Goal: Contribute content: Add original content to the website for others to see

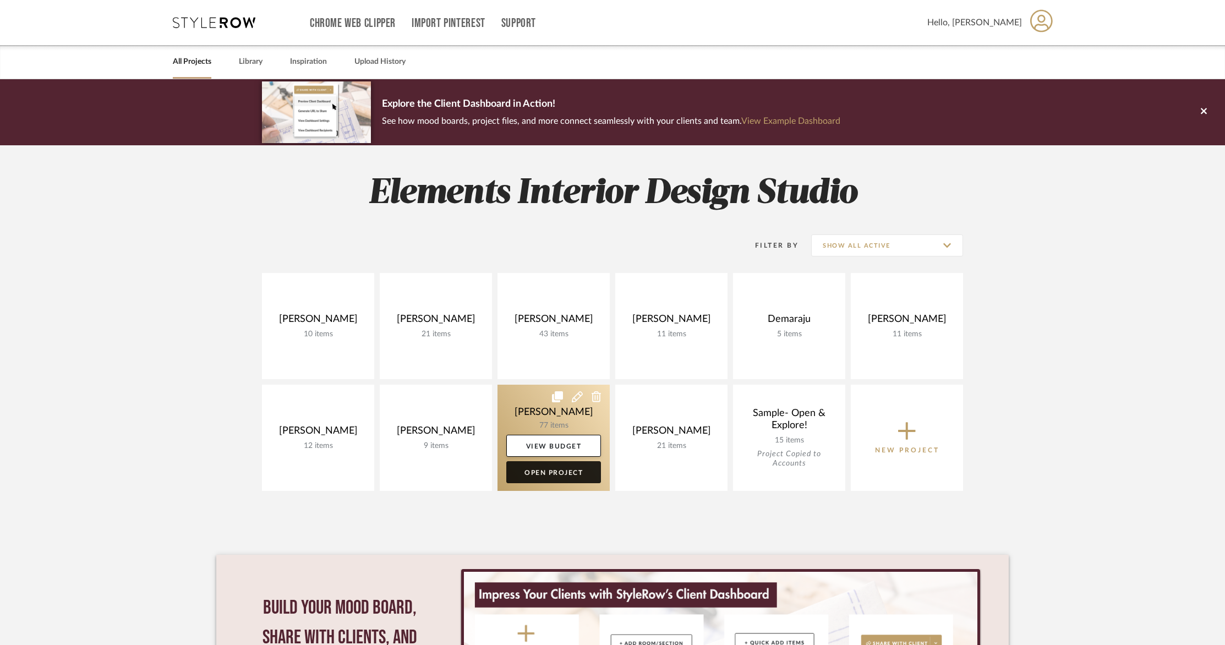
click at [573, 462] on link "Open Project" at bounding box center [553, 472] width 95 height 22
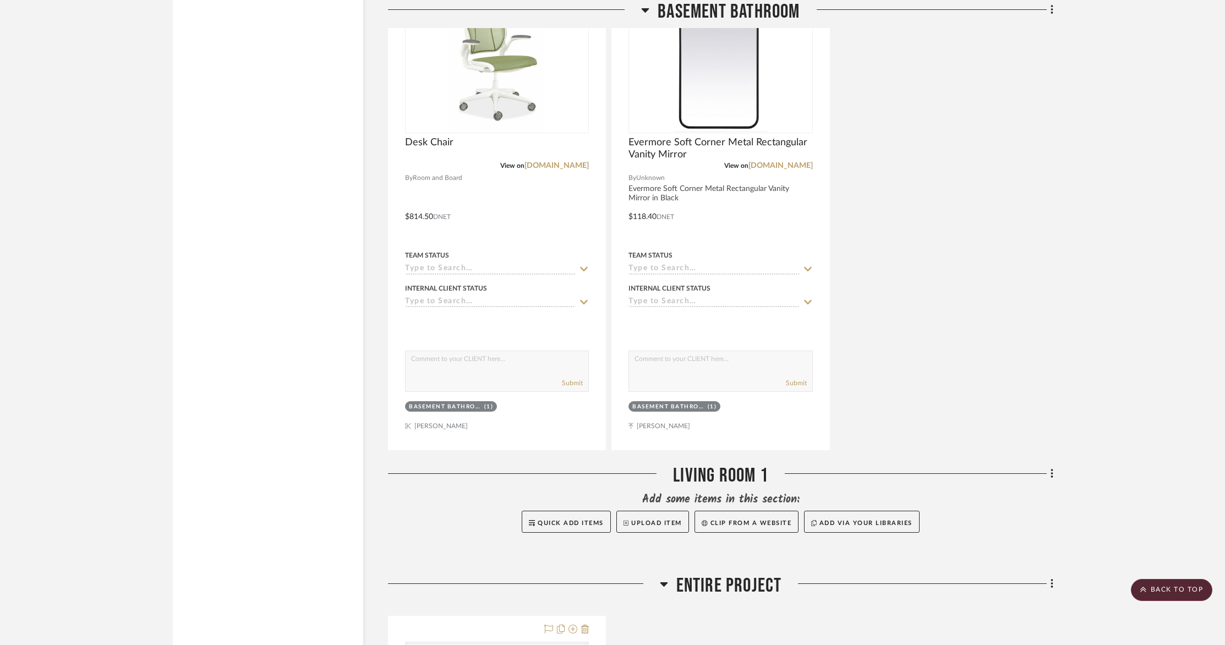
scroll to position [10216, 0]
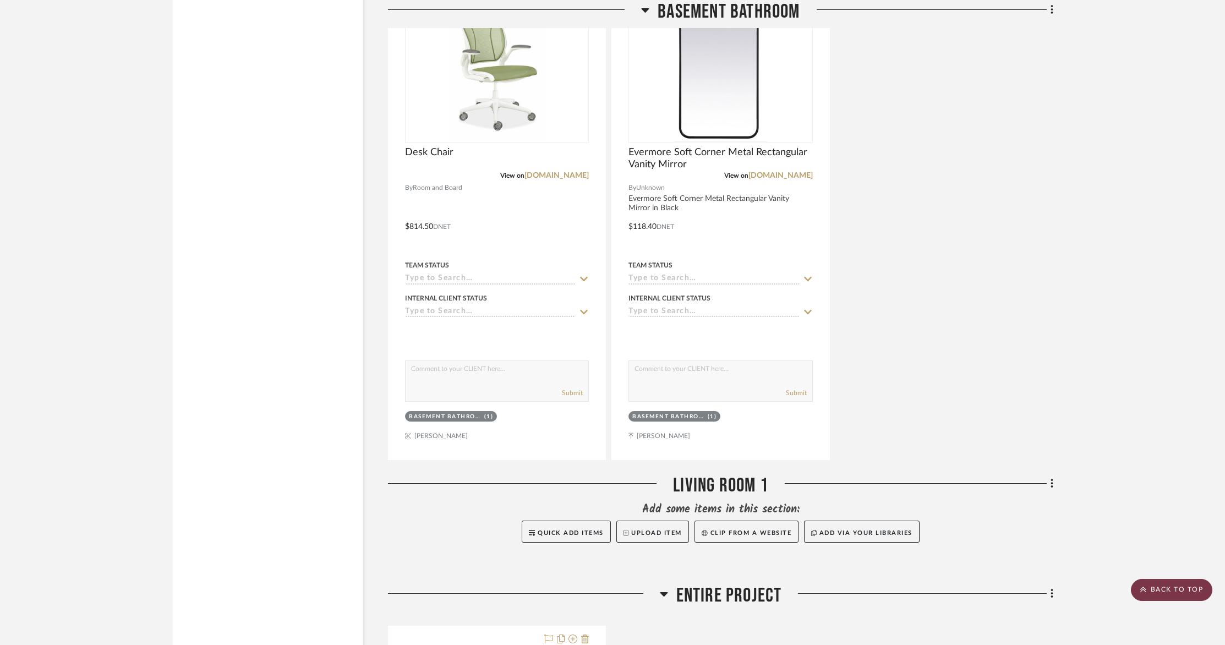
click at [1157, 596] on scroll-to-top-button "BACK TO TOP" at bounding box center [1171, 590] width 81 height 22
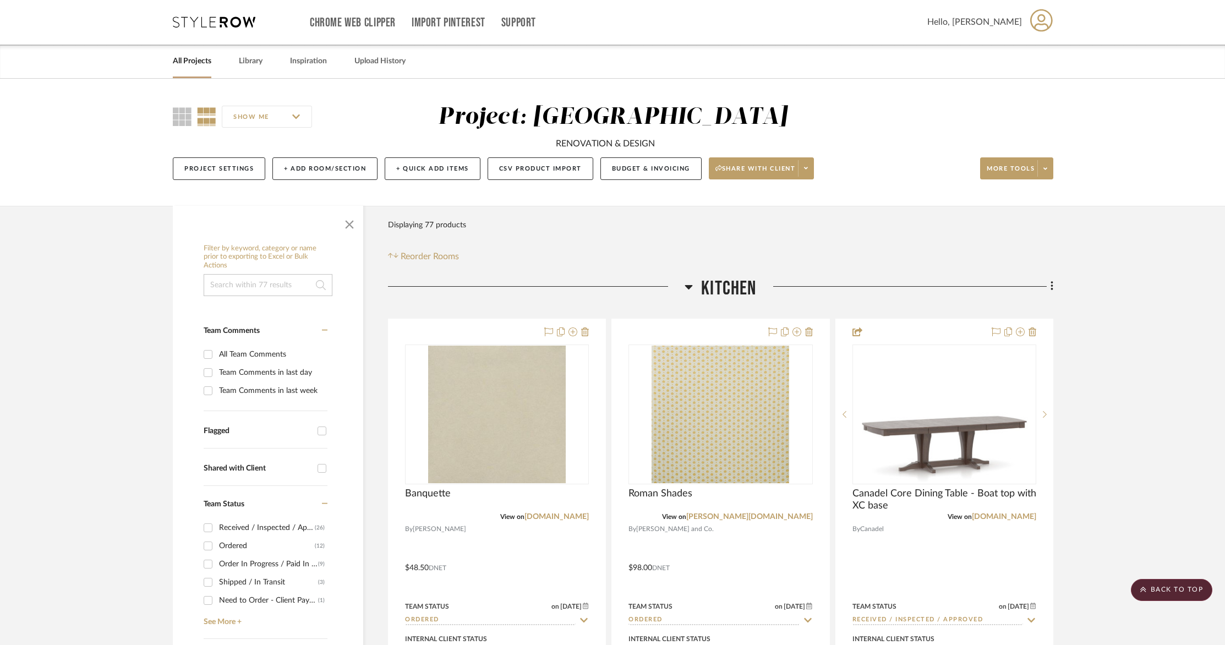
scroll to position [0, 0]
click at [1048, 170] on span at bounding box center [1045, 169] width 15 height 17
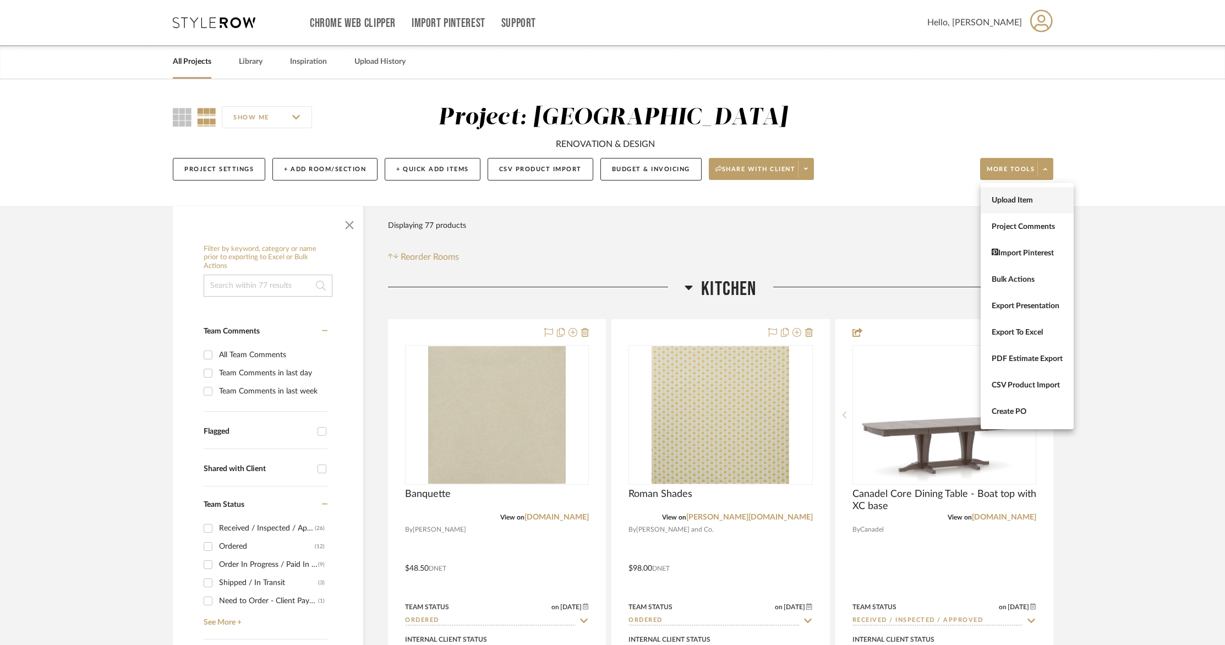
click at [1017, 197] on span "Upload Item" at bounding box center [1027, 200] width 71 height 9
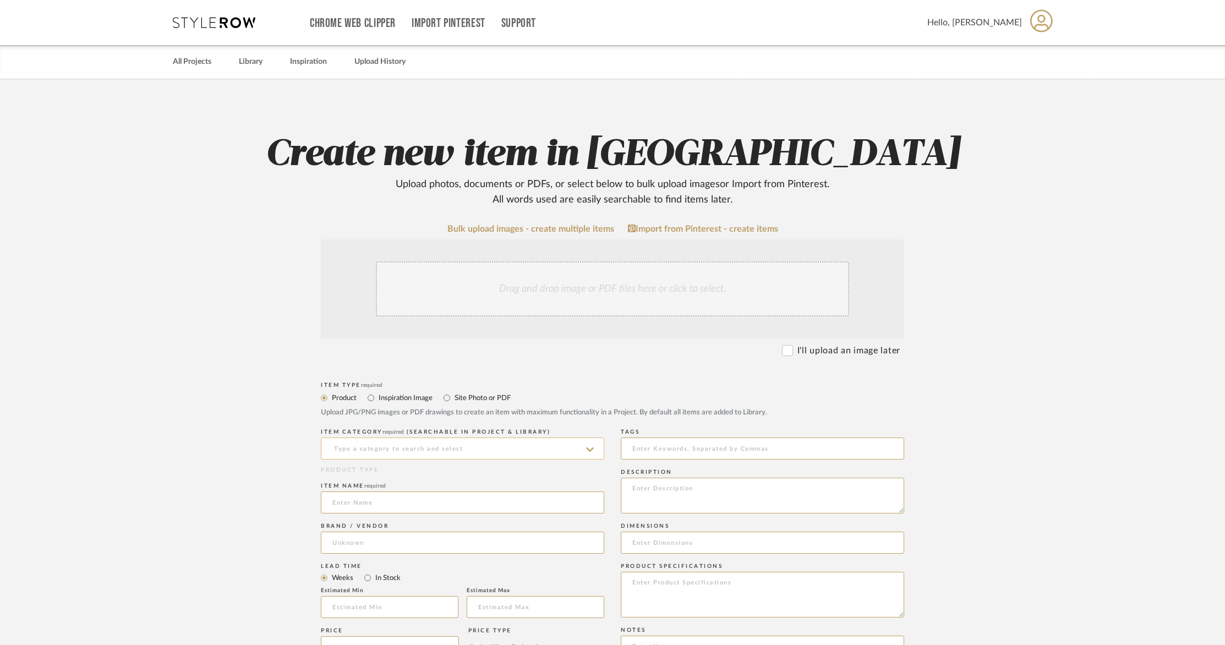
click at [527, 454] on input at bounding box center [463, 449] width 284 height 22
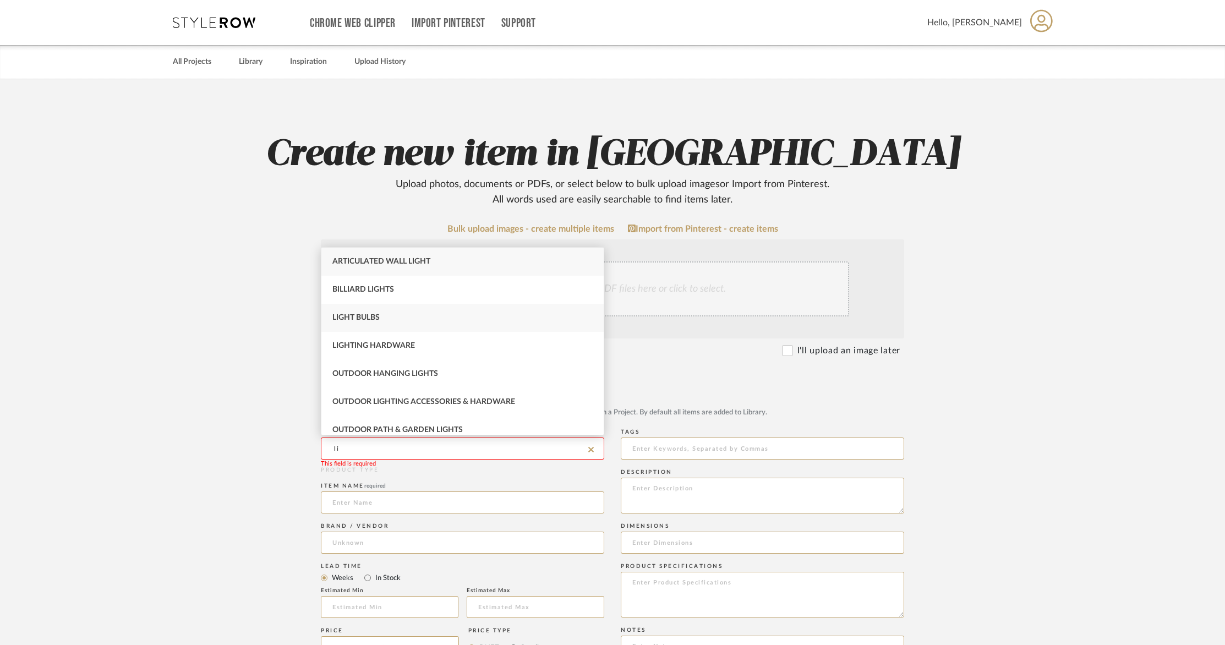
type input "l"
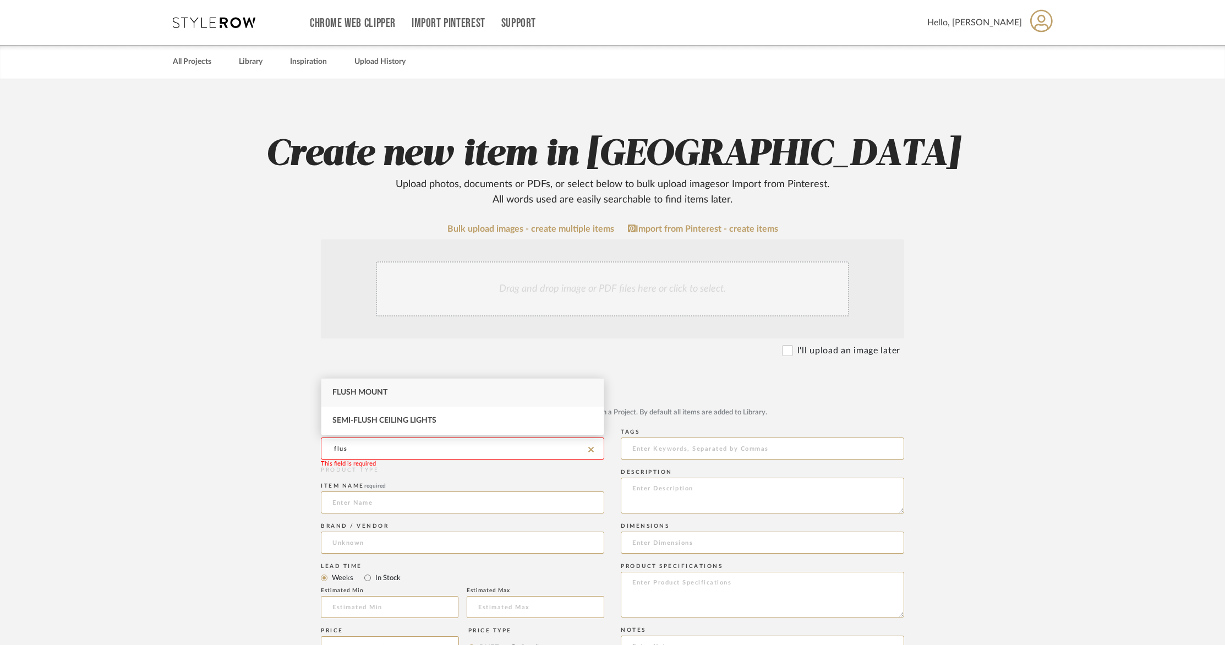
click at [443, 394] on div "Flush Mount" at bounding box center [462, 393] width 282 height 28
type input "Flush Mount"
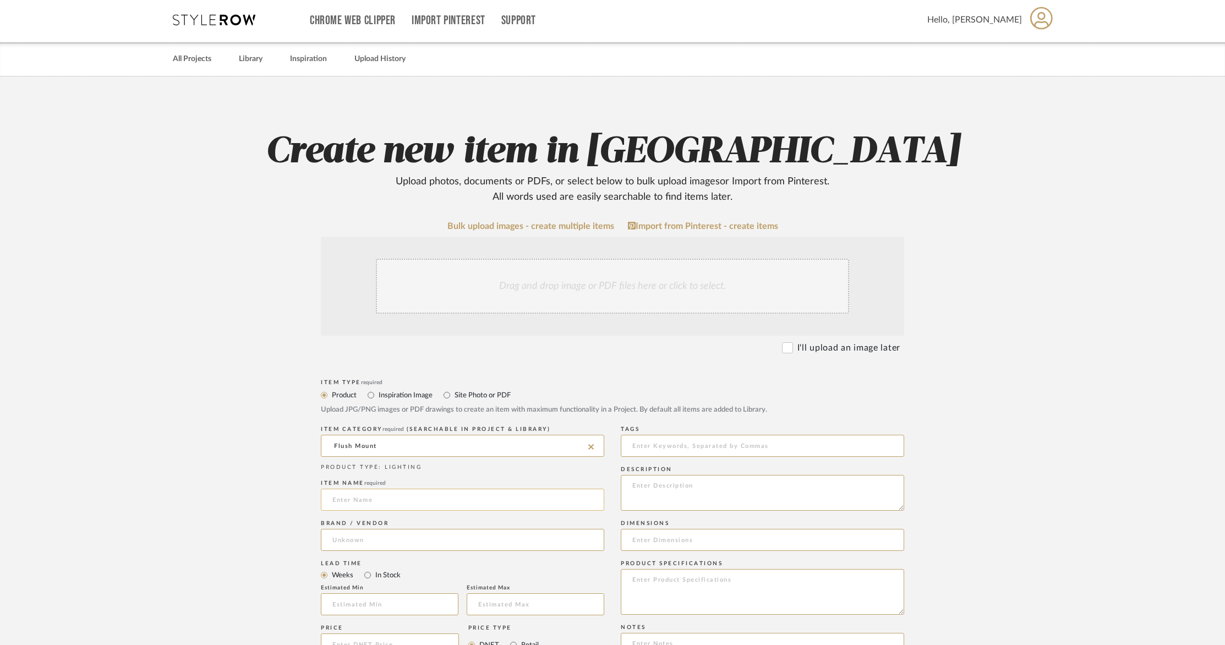
click at [347, 498] on input at bounding box center [463, 500] width 284 height 22
type input "Liaison Medium Flush Mount"
click at [340, 538] on input at bounding box center [463, 540] width 284 height 22
type input "Aura Lighting"
click at [531, 574] on mat-option "Aura Lighting" at bounding box center [462, 568] width 282 height 28
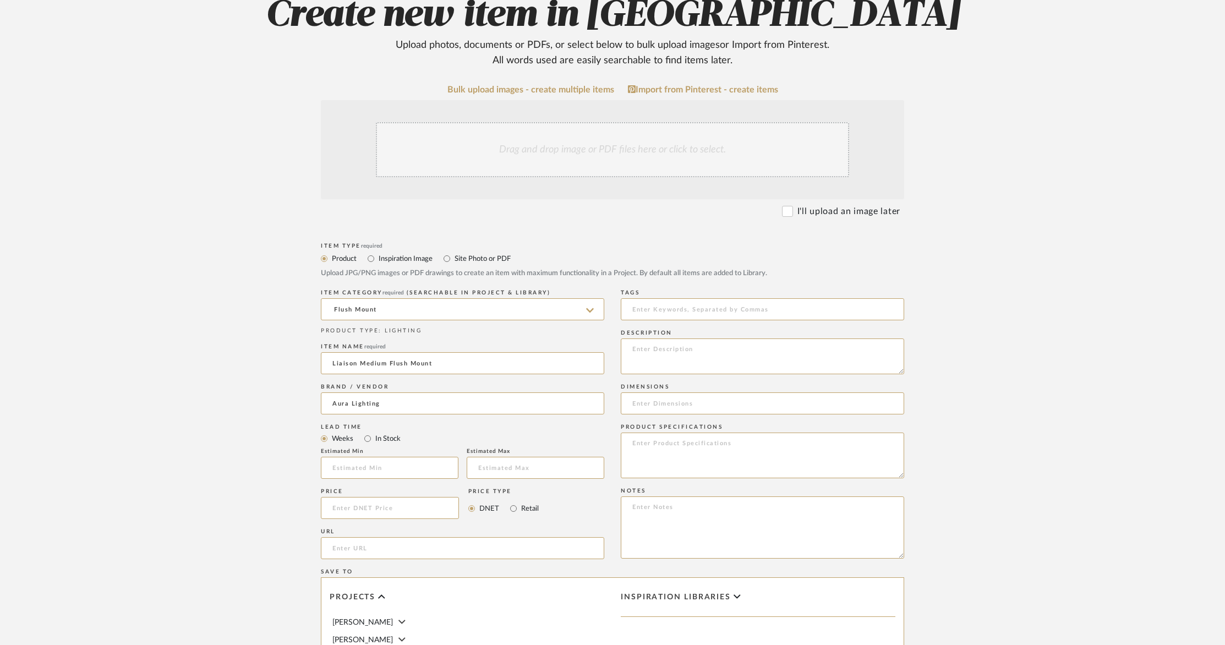
scroll to position [141, 0]
click at [421, 553] on input "url" at bounding box center [463, 546] width 284 height 22
paste input "[URL][DOMAIN_NAME]"
type input "[URL][DOMAIN_NAME]"
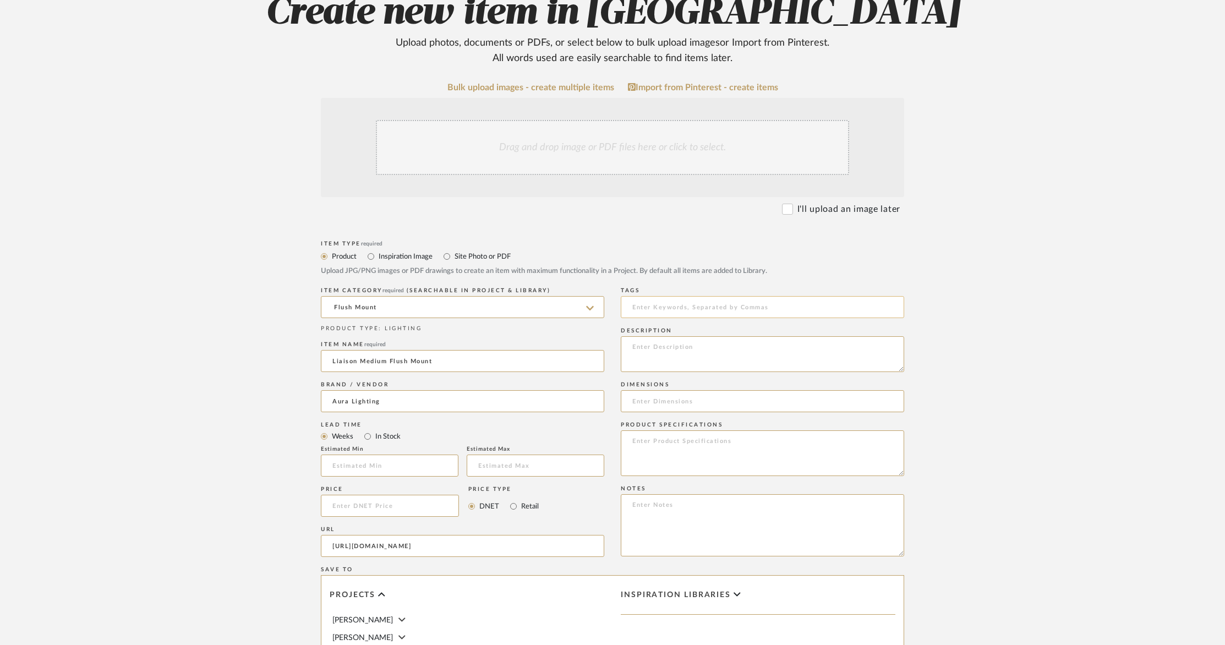
scroll to position [0, 0]
drag, startPoint x: 648, startPoint y: 305, endPoint x: 650, endPoint y: 315, distance: 10.5
click at [648, 305] on input at bounding box center [763, 307] width 284 height 22
click at [649, 347] on textarea at bounding box center [763, 354] width 284 height 36
click at [646, 302] on input at bounding box center [763, 307] width 284 height 22
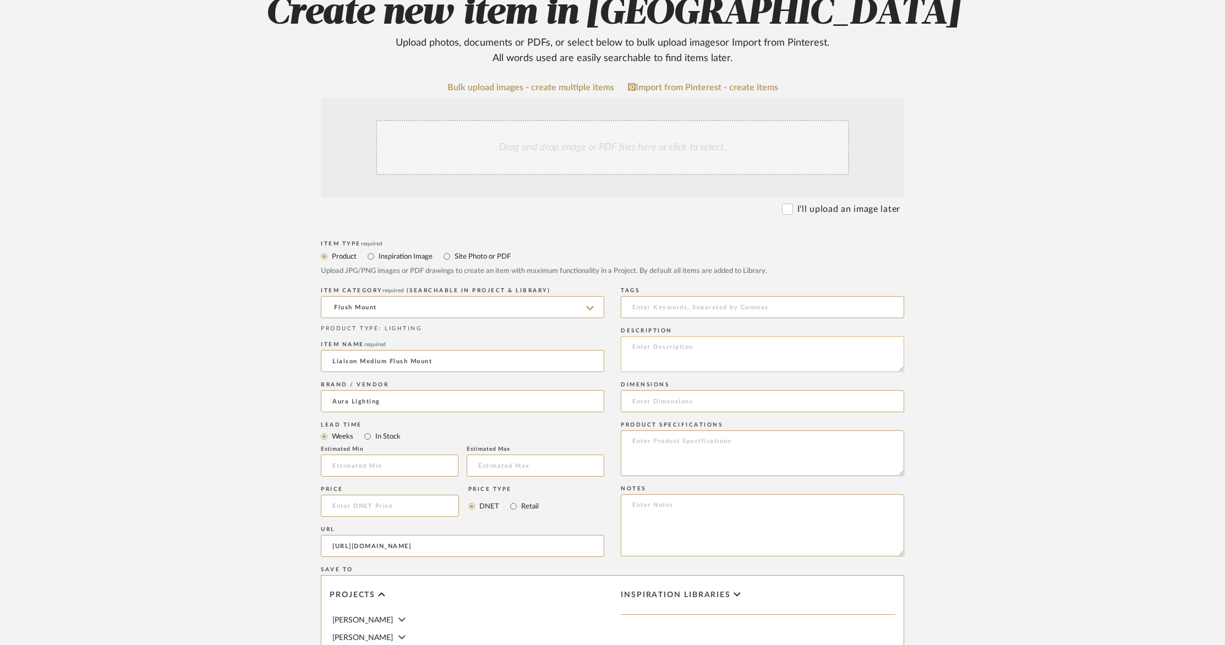
click at [650, 346] on textarea at bounding box center [763, 354] width 284 height 36
click at [886, 346] on textarea "Liaison Medium Flush Mount (KW 4202AB-CRG) by Visual Comfort & Co. Finish: Anti…" at bounding box center [763, 354] width 284 height 36
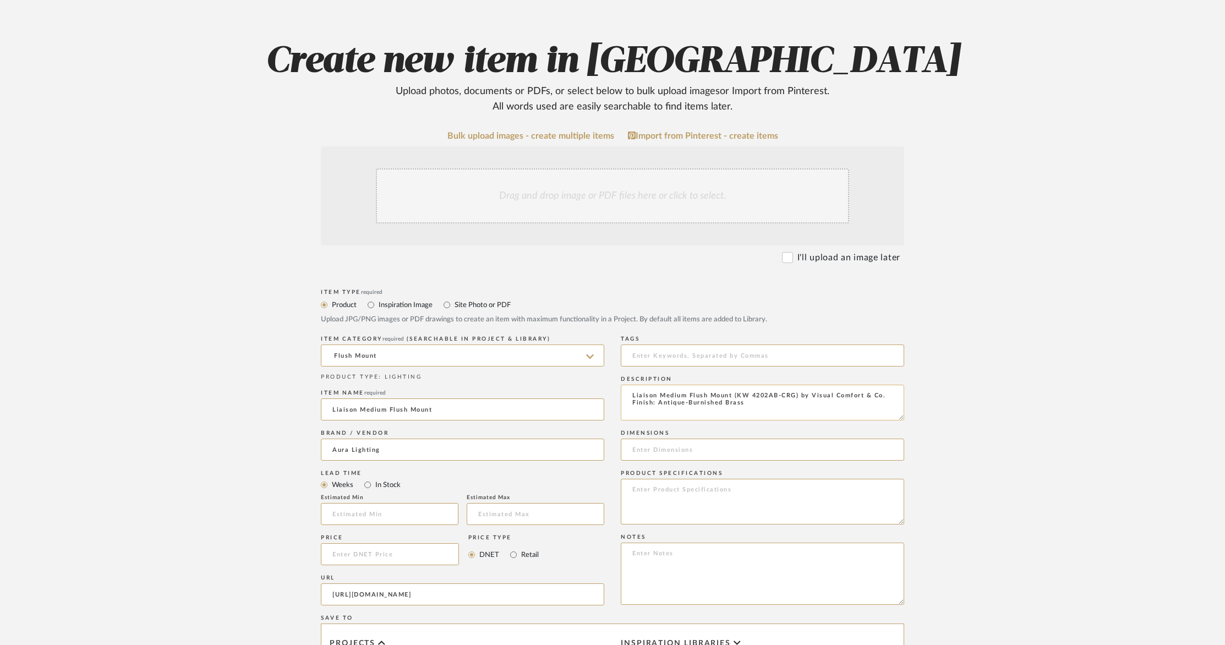
click at [767, 406] on textarea "Liaison Medium Flush Mount (KW 4202AB-CRG) by Visual Comfort & Co. Finish: Anti…" at bounding box center [763, 403] width 284 height 36
type textarea "Liaison Medium Flush Mount (KW 4202AB-CRG) by Visual Comfort & Co. Finish: Anti…"
click at [656, 449] on input at bounding box center [763, 450] width 284 height 22
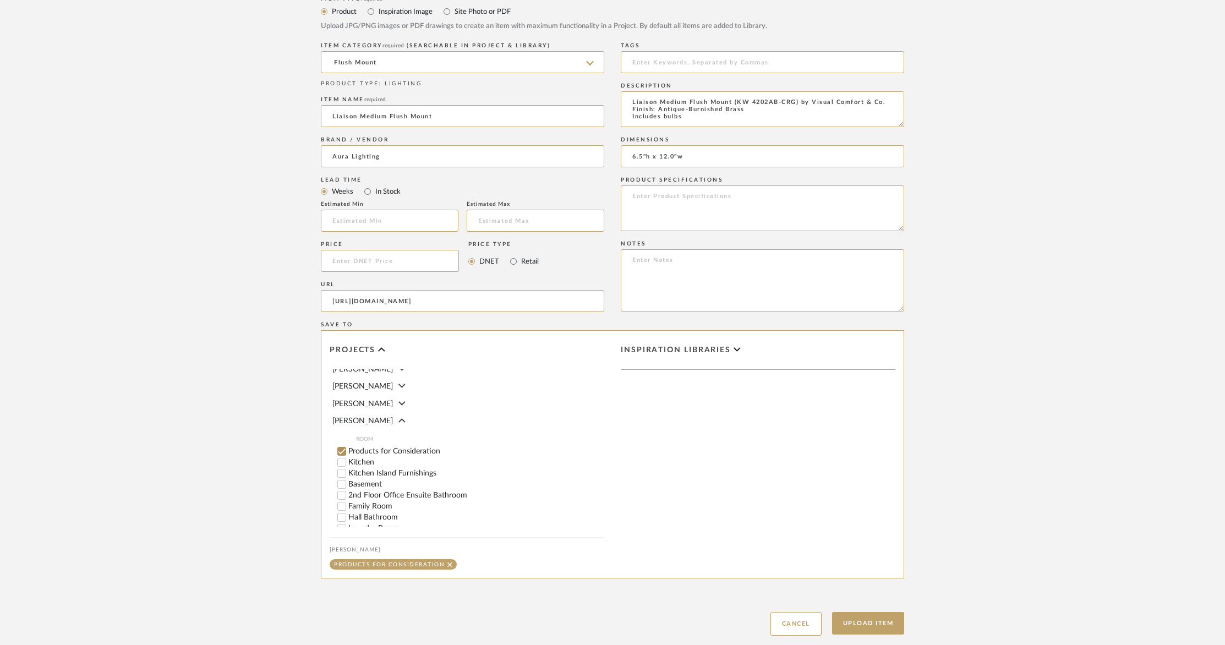
scroll to position [88, 0]
type input "6.5"h x 12.0"w"
click at [346, 451] on input "Products for Consideration" at bounding box center [341, 456] width 11 height 11
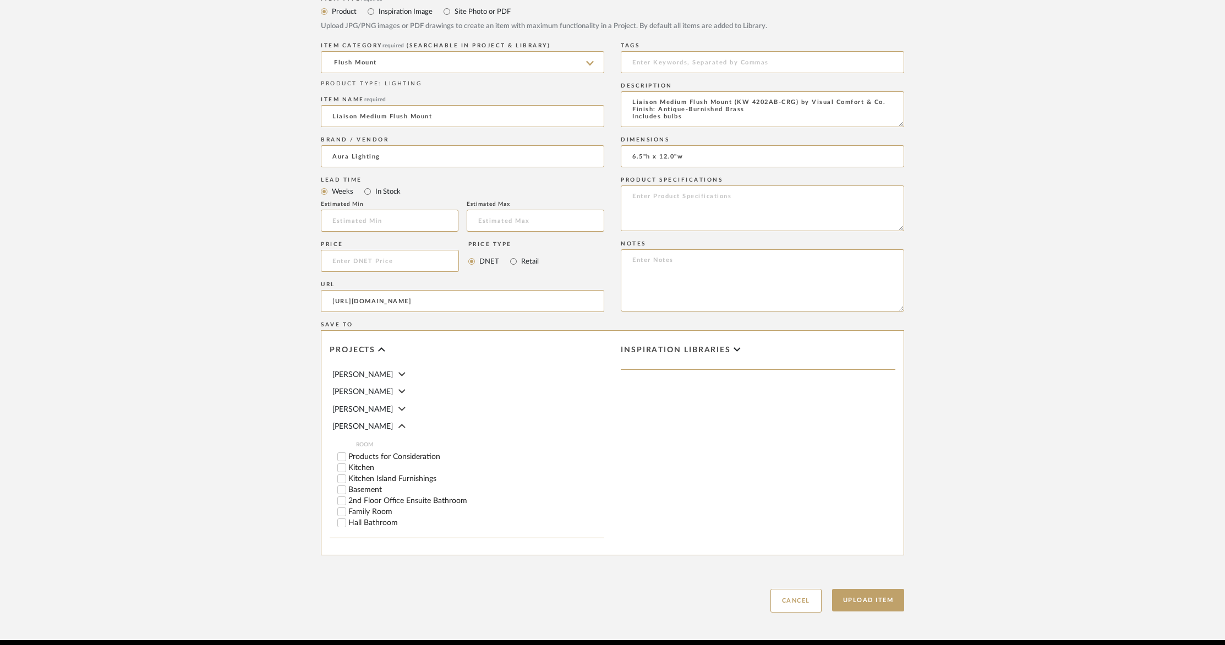
drag, startPoint x: 599, startPoint y: 444, endPoint x: 599, endPoint y: 451, distance: 7.2
click at [599, 451] on div "Products for Consideration" at bounding box center [470, 456] width 267 height 11
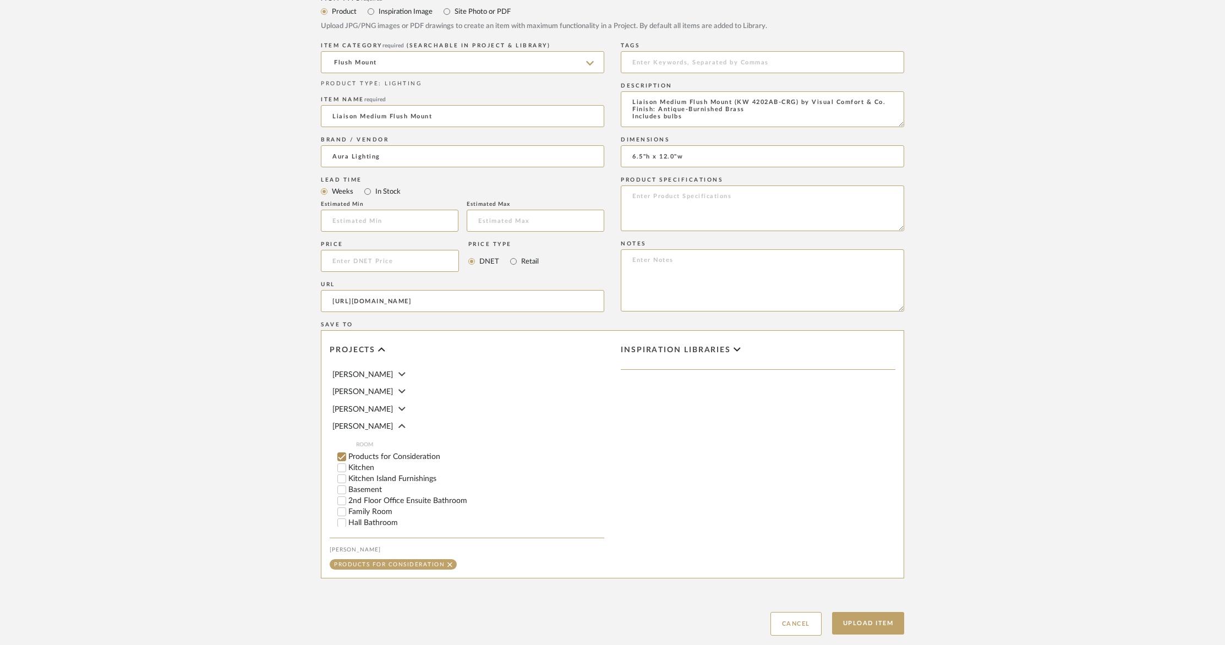
click at [342, 451] on input "Products for Consideration" at bounding box center [341, 456] width 11 height 11
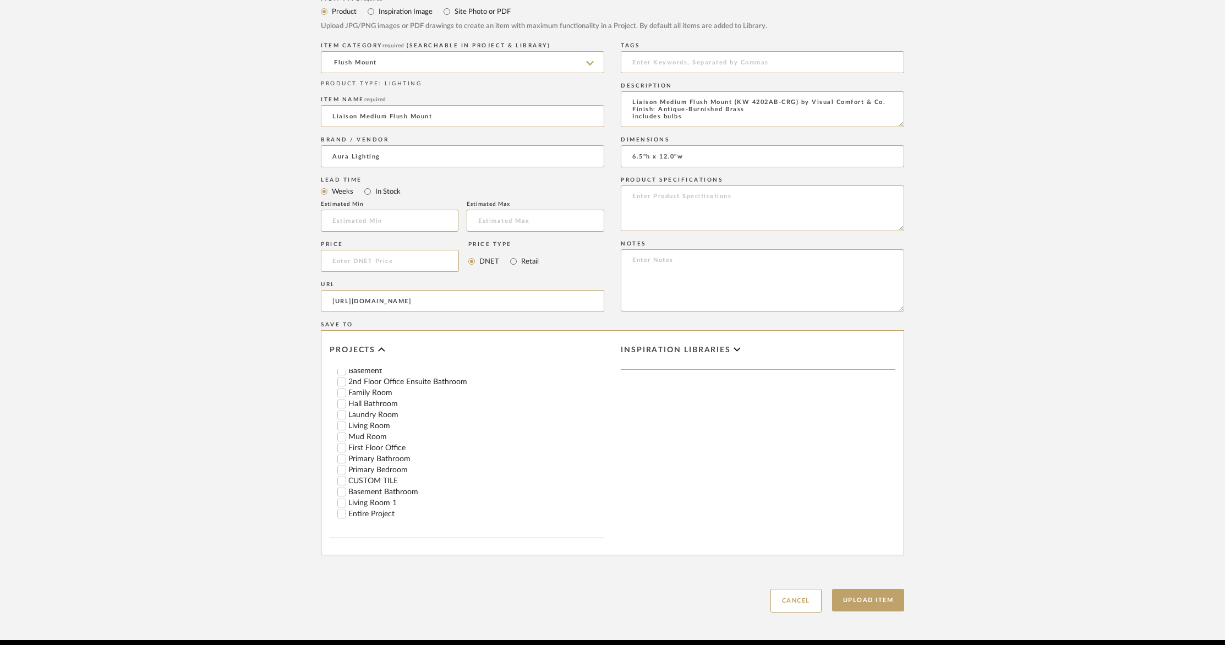
scroll to position [225, 0]
click at [344, 490] on input "Entire Project" at bounding box center [341, 495] width 11 height 11
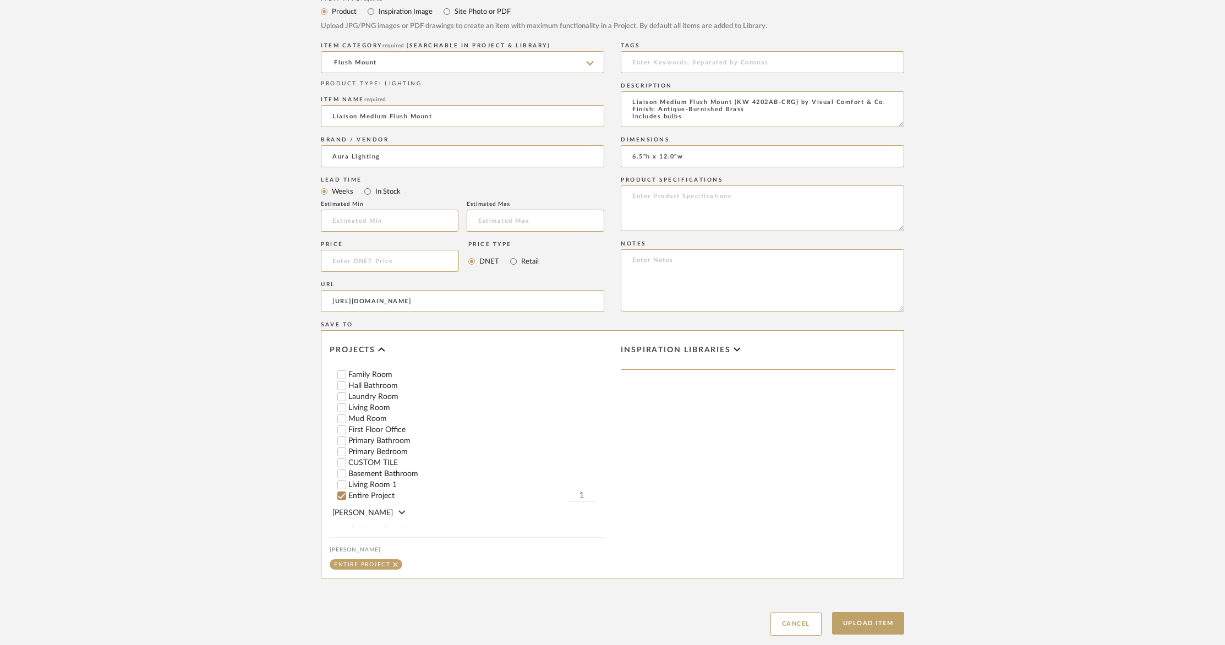
scroll to position [0, 0]
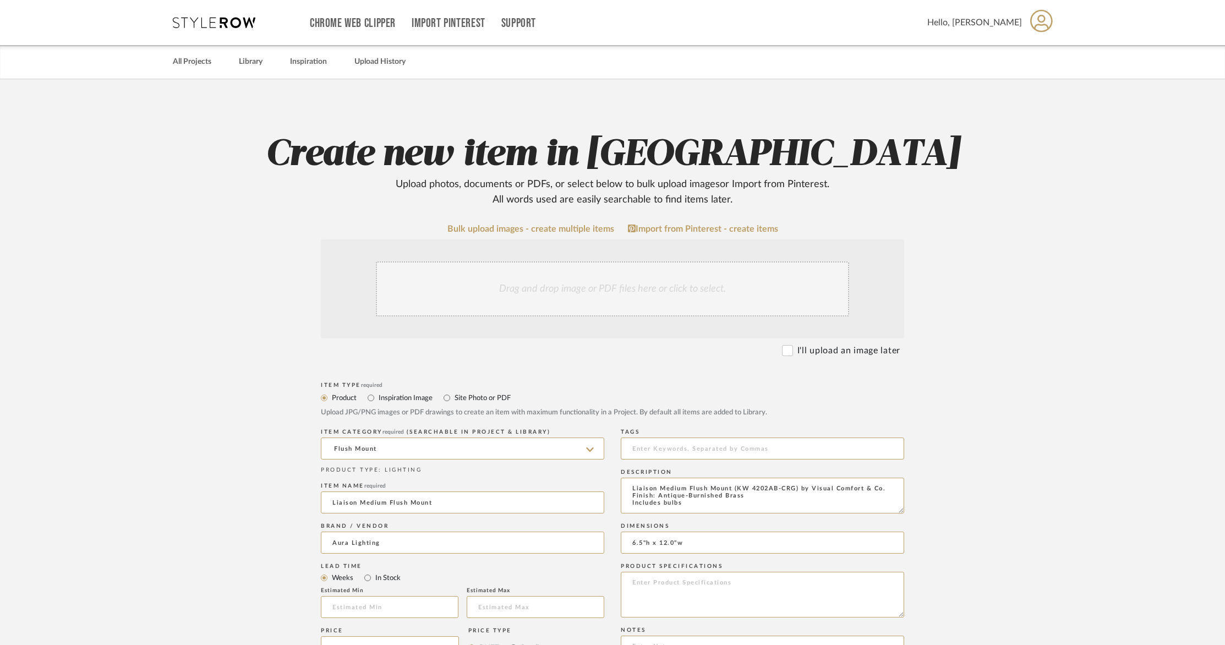
click at [705, 297] on div "Drag and drop image or PDF files here or click to select." at bounding box center [612, 288] width 473 height 55
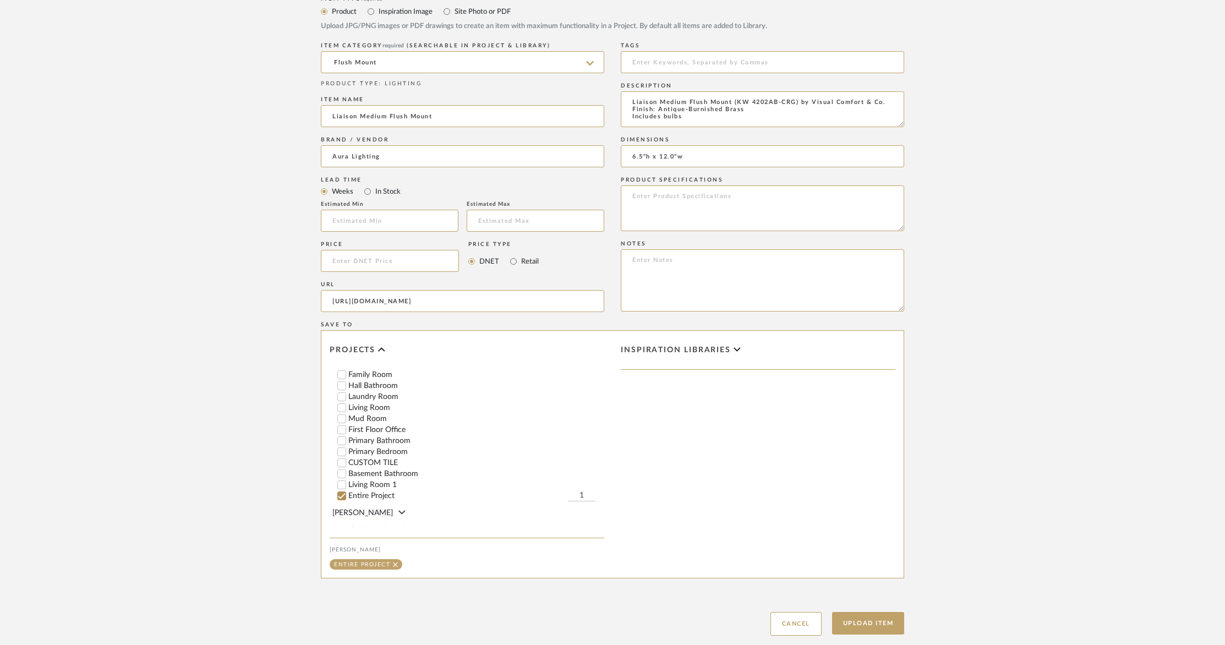
scroll to position [507, 0]
click at [881, 618] on button "Upload Item" at bounding box center [868, 620] width 73 height 23
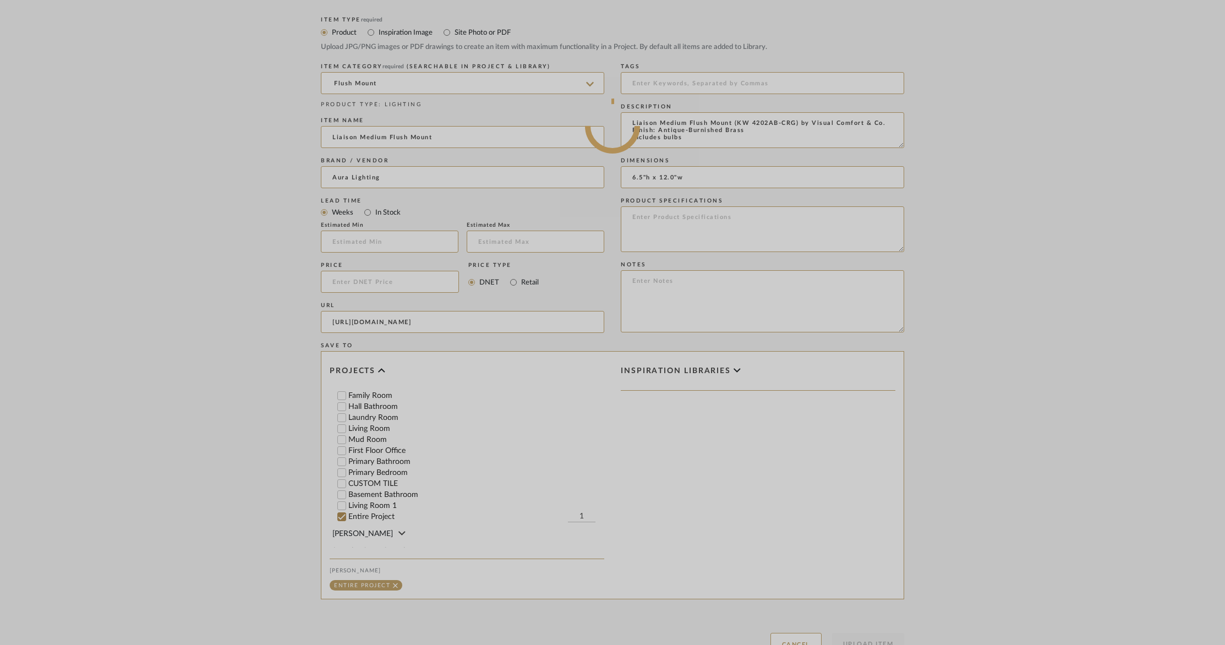
scroll to position [471, 0]
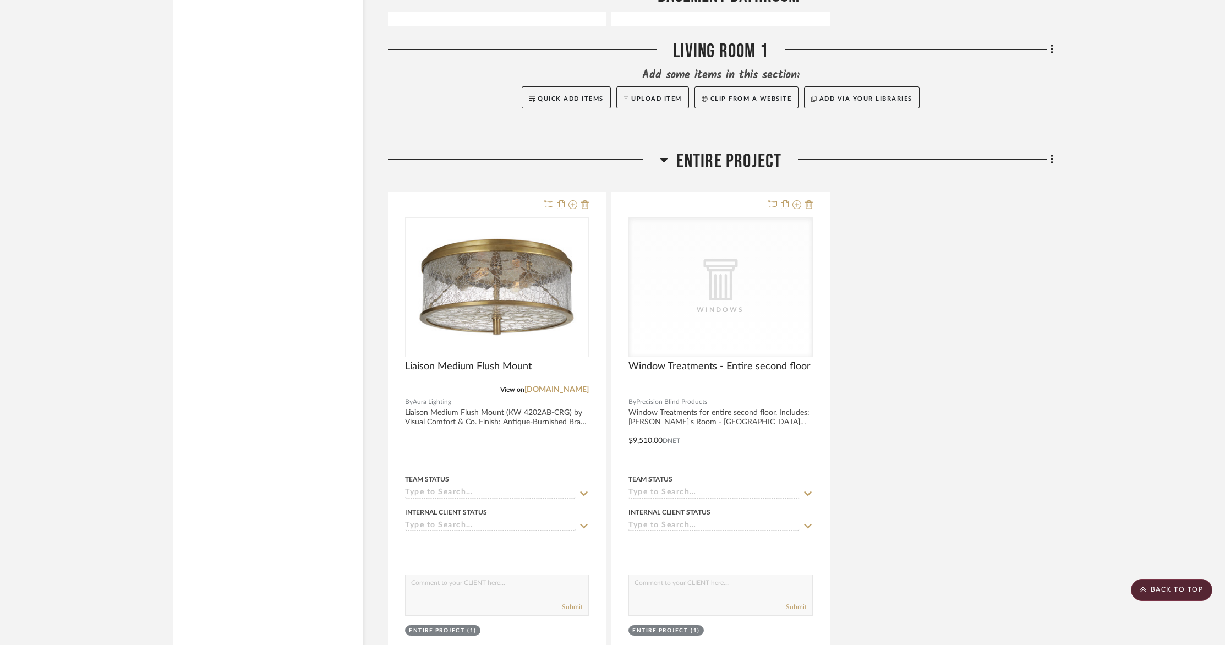
scroll to position [10722, 0]
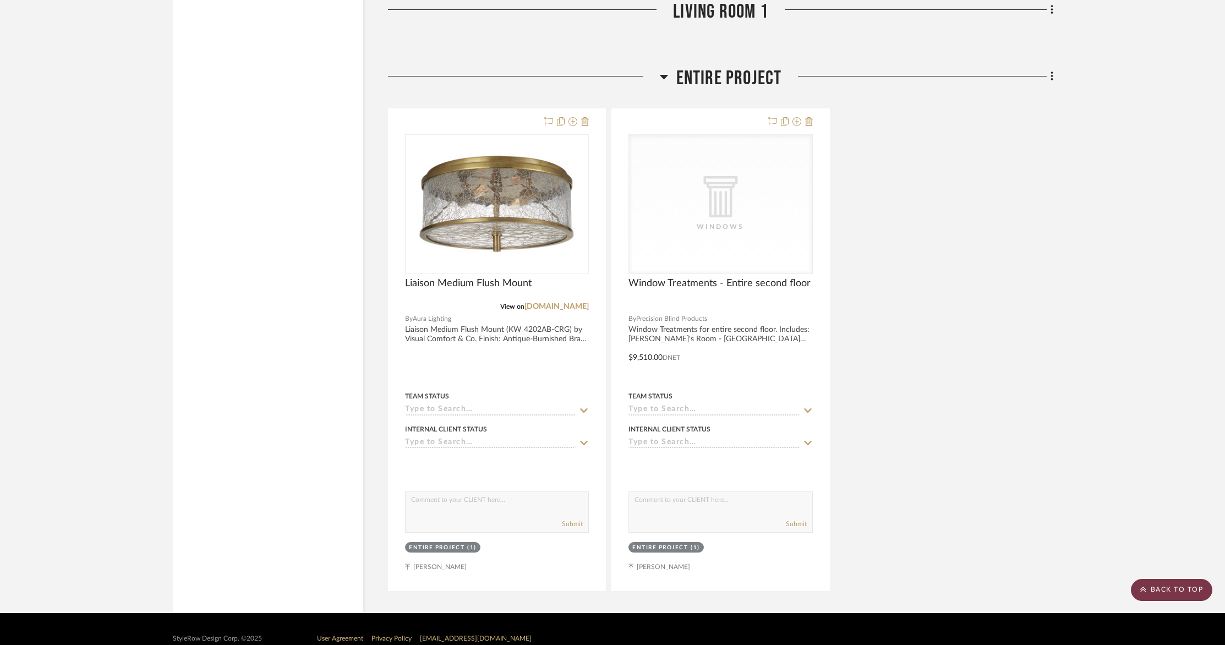
click at [1167, 593] on scroll-to-top-button "BACK TO TOP" at bounding box center [1171, 590] width 81 height 22
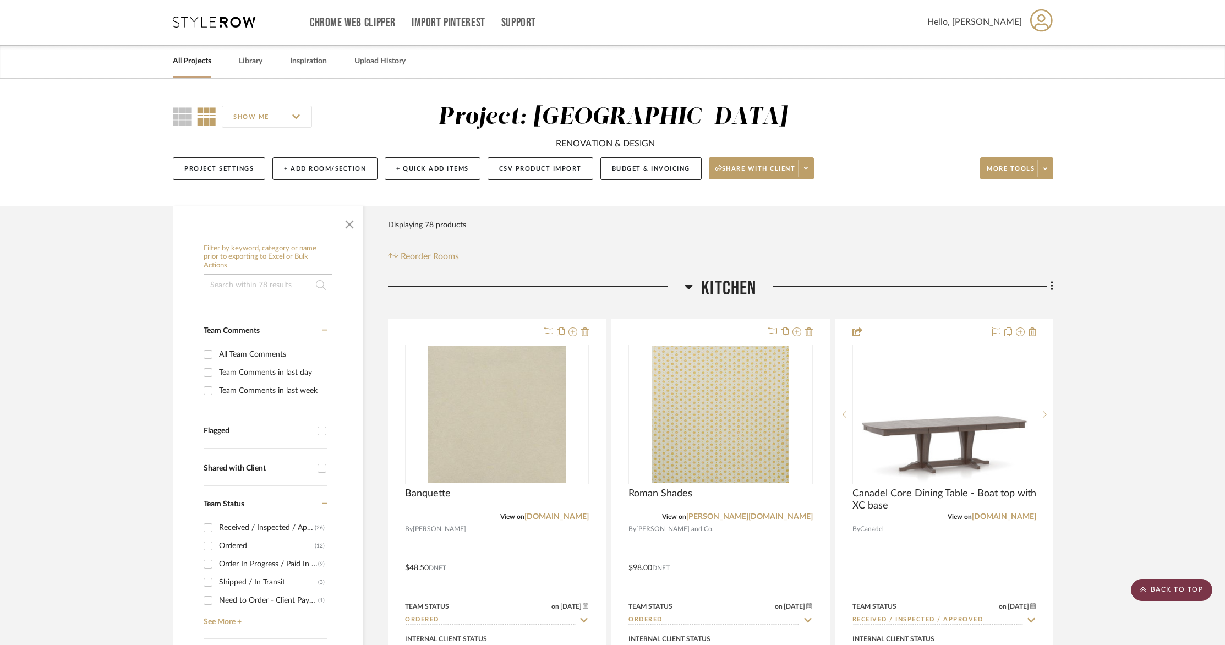
scroll to position [0, 0]
click at [1053, 286] on icon at bounding box center [1052, 287] width 3 height 12
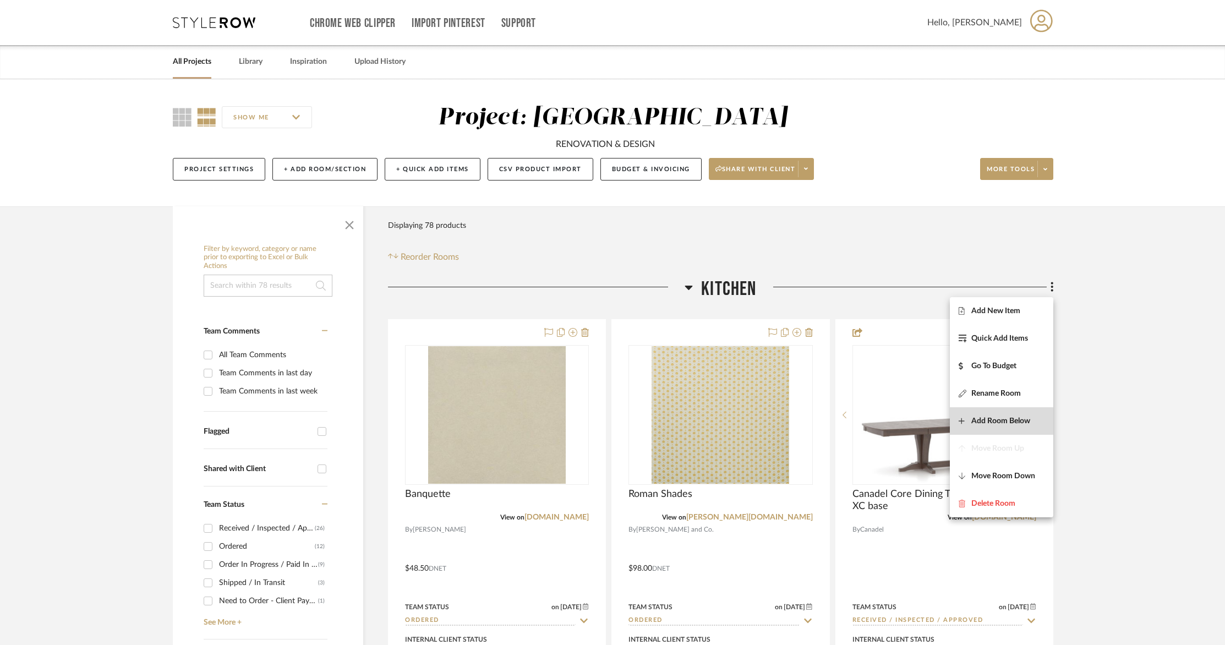
click at [1004, 417] on span "Add Room Below" at bounding box center [1001, 420] width 59 height 9
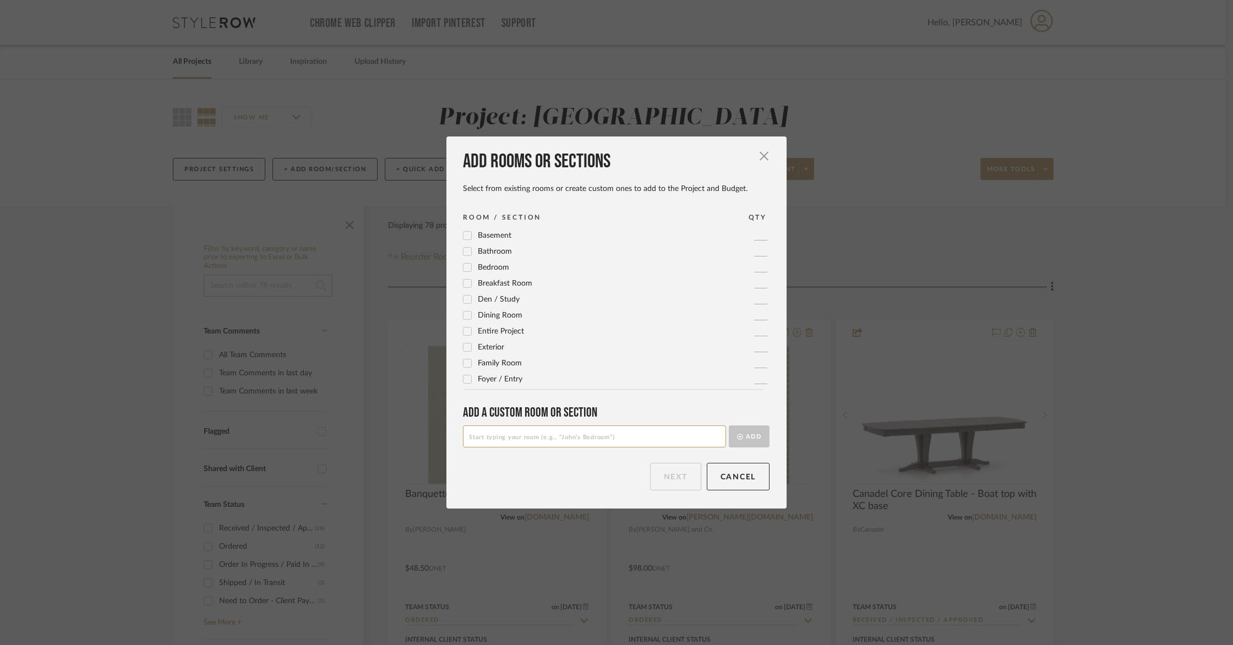
click at [464, 379] on icon at bounding box center [467, 380] width 7 height 6
click at [660, 484] on button "Next" at bounding box center [675, 477] width 51 height 28
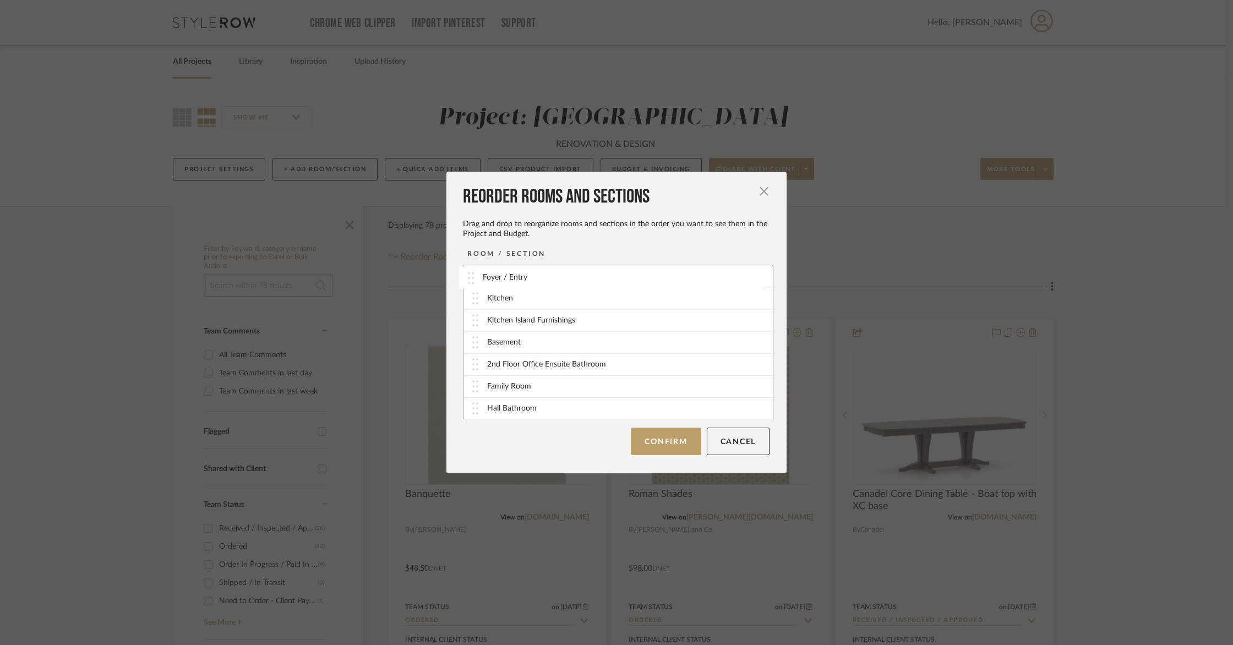
drag, startPoint x: 510, startPoint y: 299, endPoint x: 509, endPoint y: 279, distance: 20.4
click at [668, 447] on button "Confirm" at bounding box center [666, 442] width 70 height 28
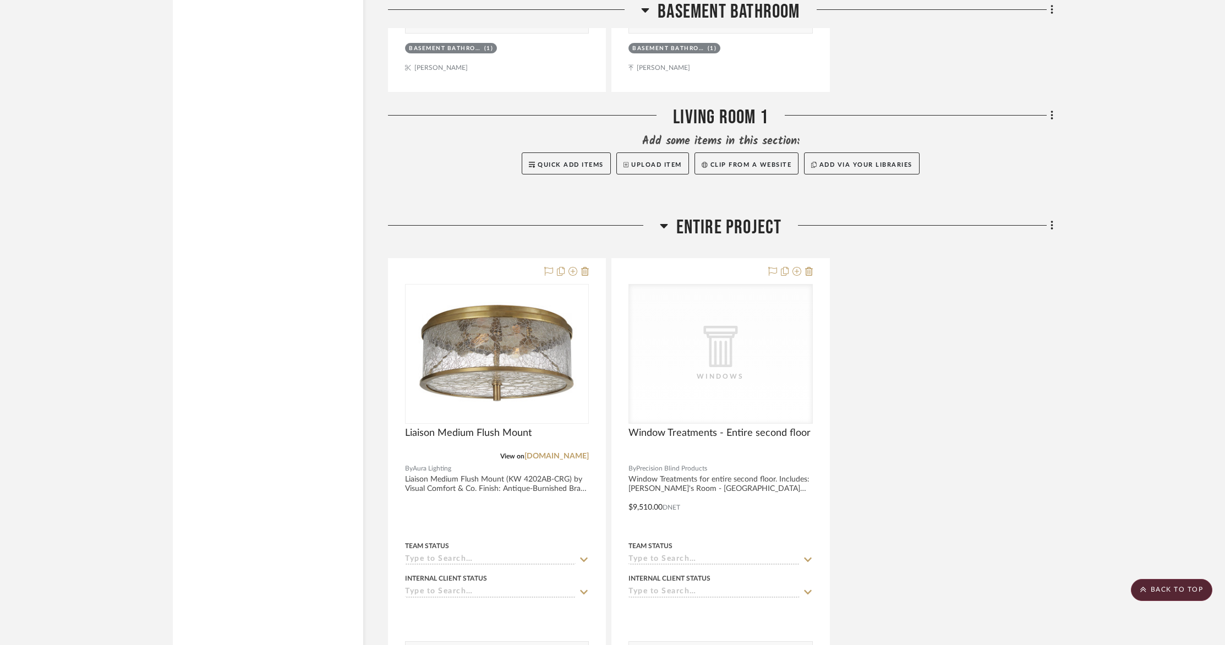
scroll to position [10674, 0]
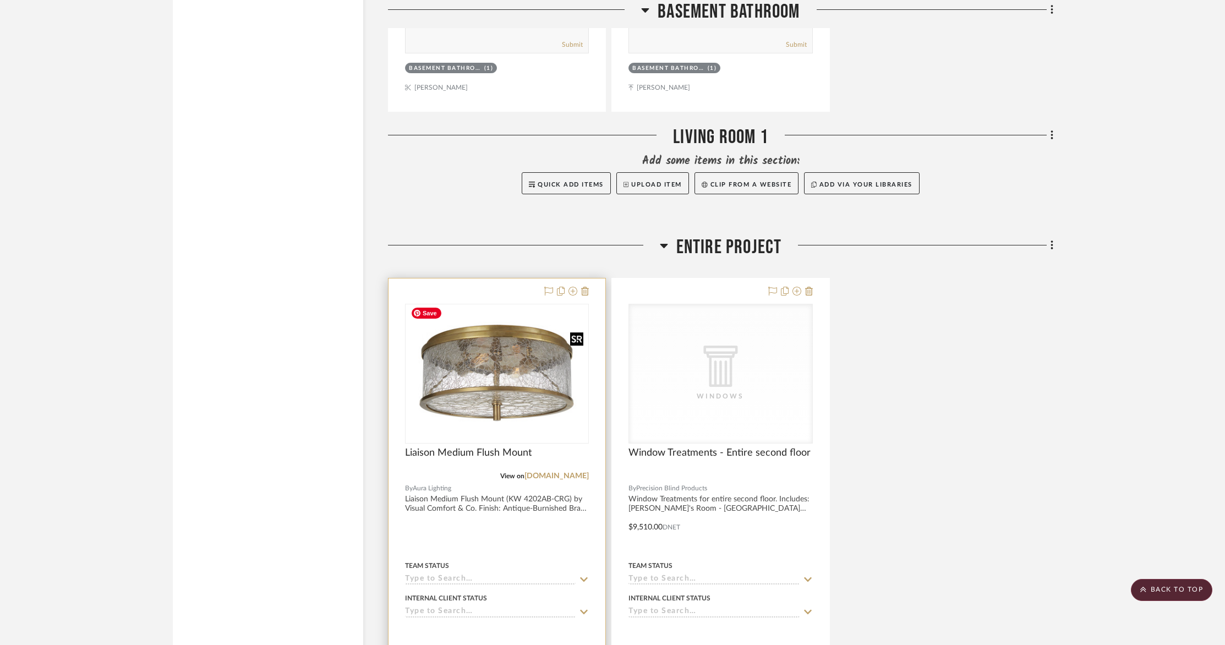
click at [513, 361] on img "0" at bounding box center [497, 373] width 182 height 121
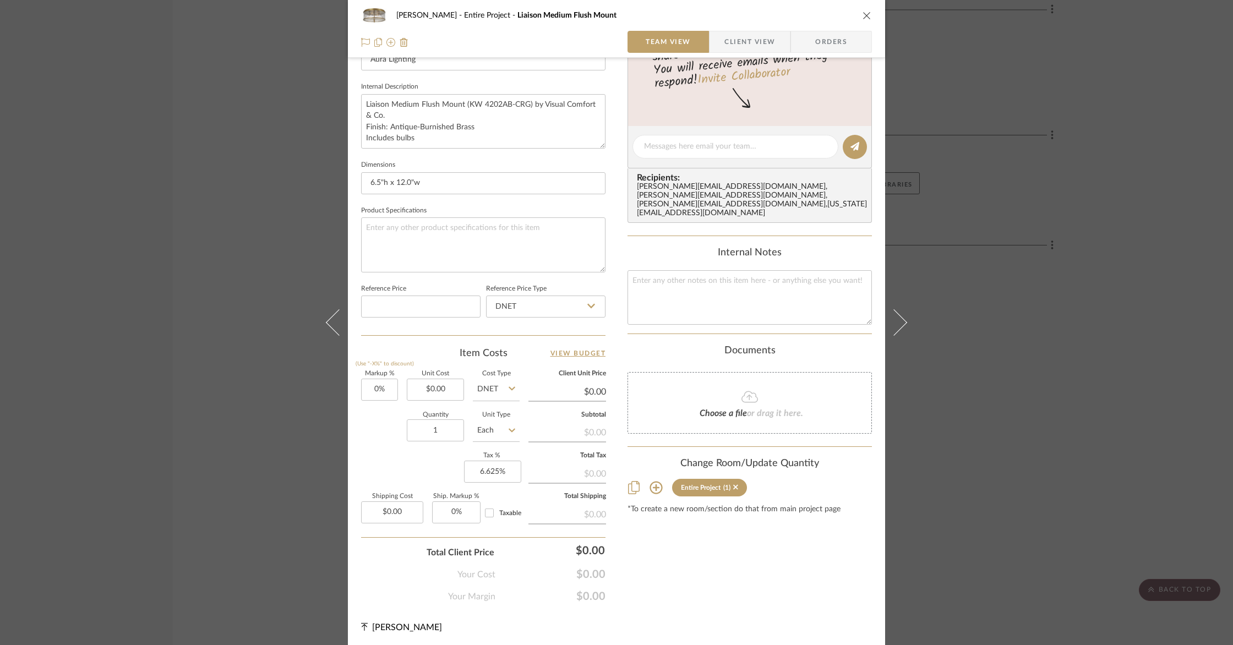
scroll to position [0, 0]
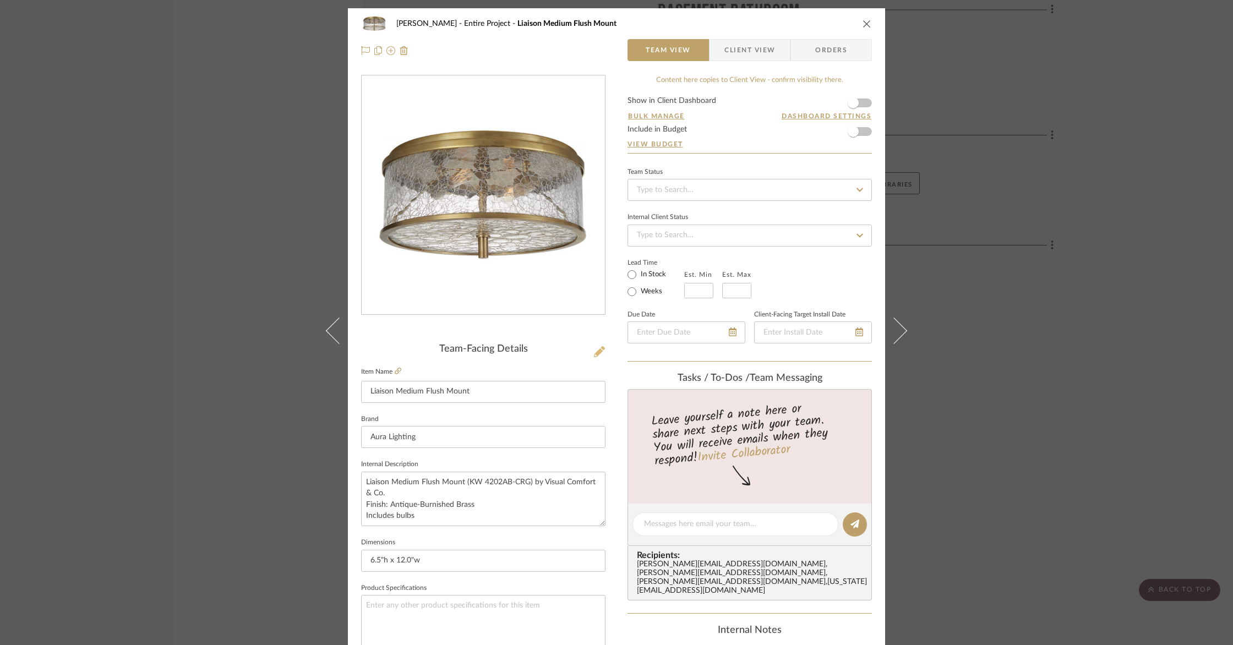
click at [598, 351] on icon at bounding box center [599, 351] width 11 height 11
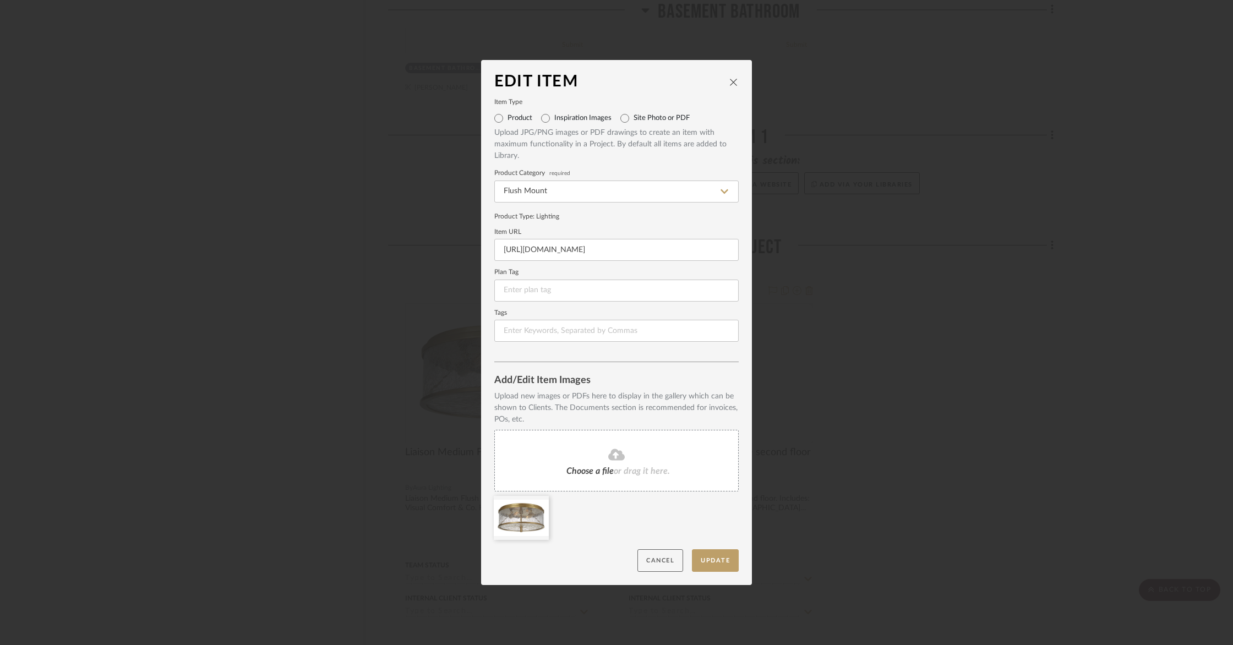
click at [670, 559] on button "Cancel" at bounding box center [660, 560] width 46 height 23
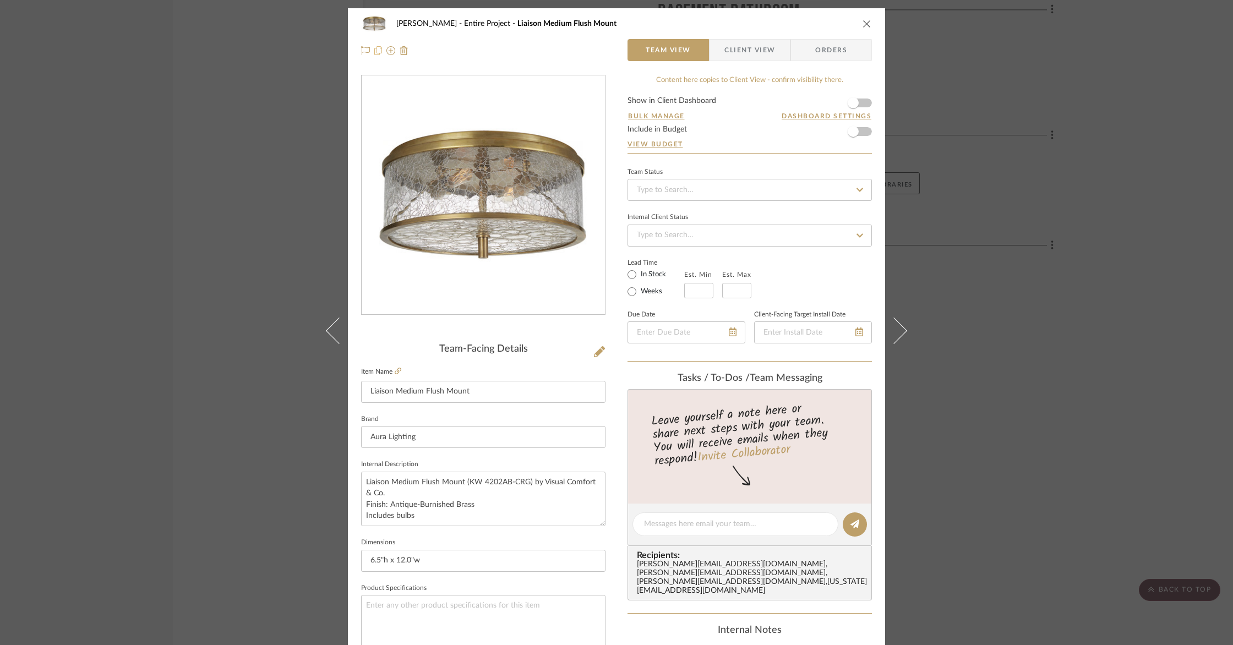
click at [375, 52] on icon at bounding box center [378, 50] width 8 height 9
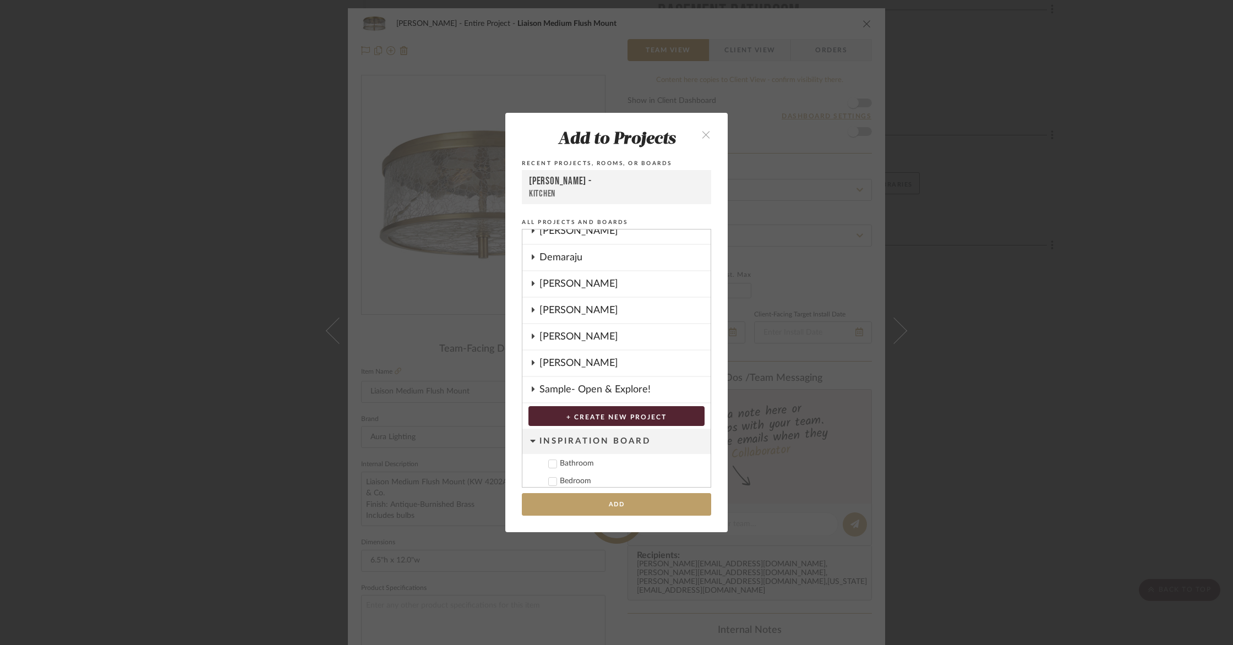
scroll to position [293, 0]
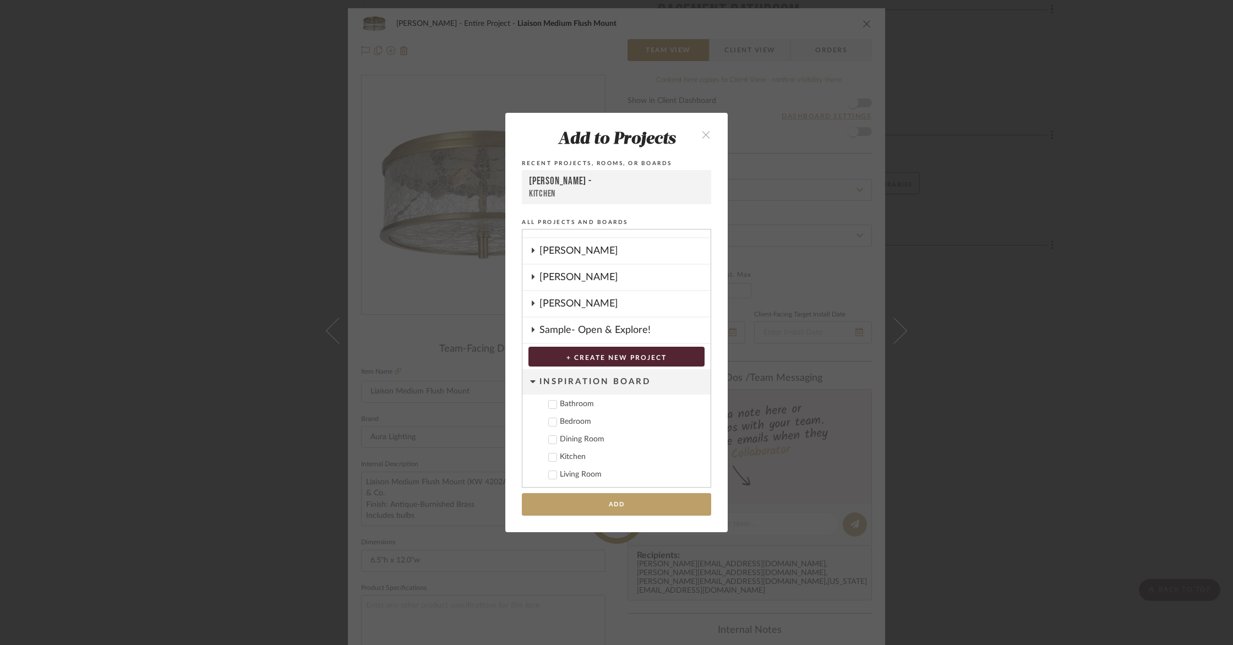
click at [704, 130] on button "close" at bounding box center [706, 134] width 32 height 23
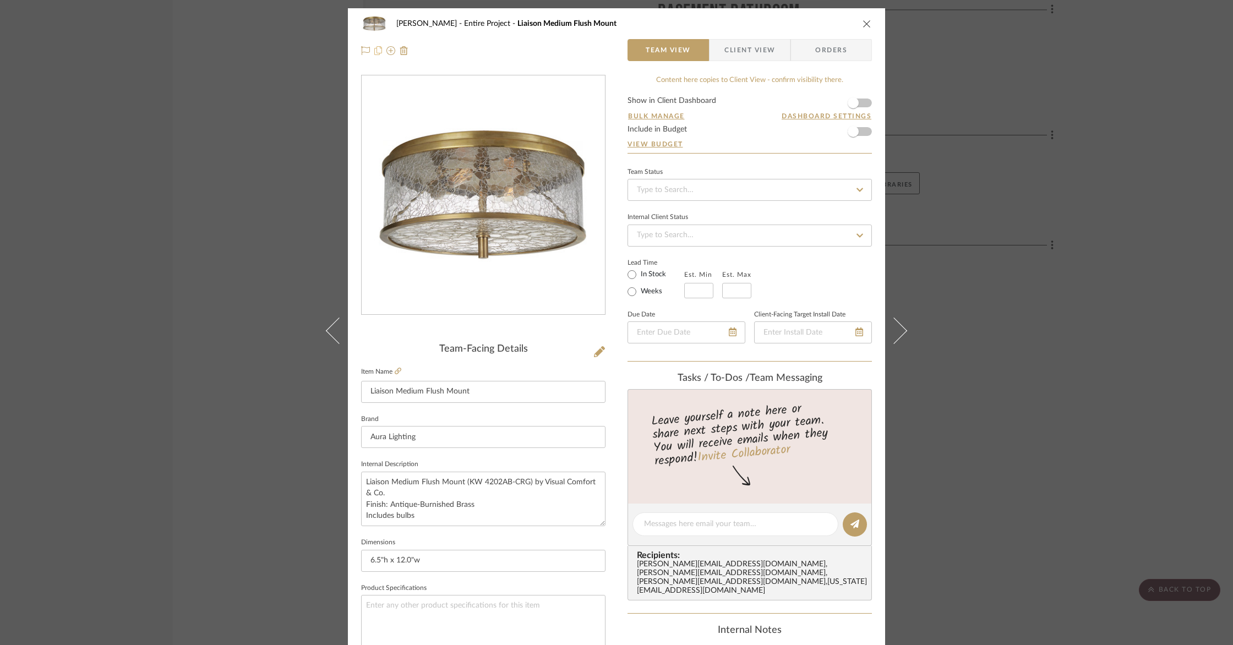
click at [374, 52] on icon at bounding box center [378, 50] width 8 height 9
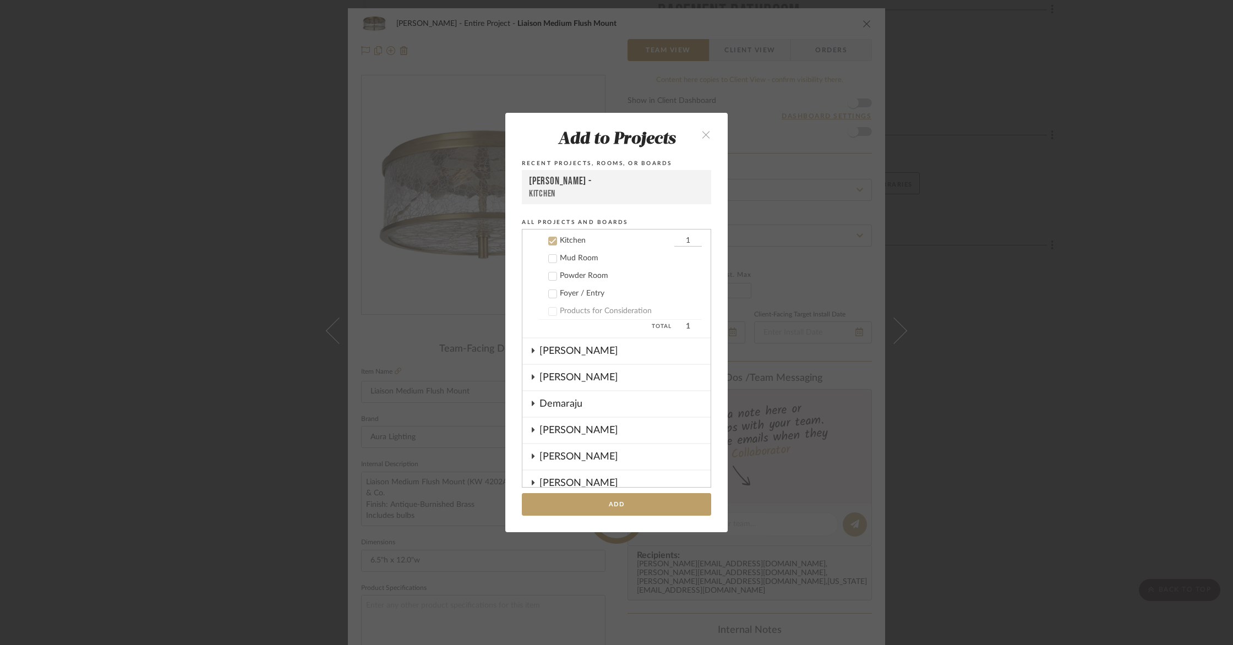
scroll to position [89, 0]
drag, startPoint x: 702, startPoint y: 129, endPoint x: 634, endPoint y: 105, distance: 72.1
click at [702, 130] on button "close" at bounding box center [706, 134] width 32 height 23
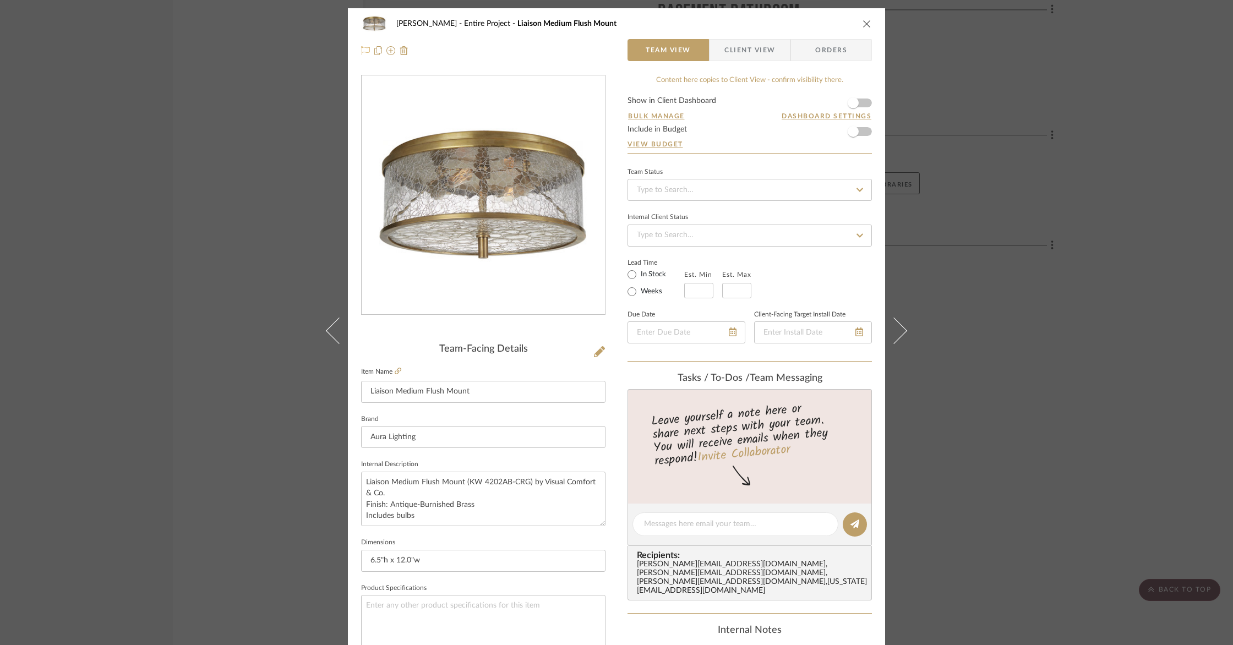
click at [362, 51] on icon at bounding box center [365, 50] width 9 height 9
click at [362, 50] on icon at bounding box center [365, 50] width 9 height 9
click at [388, 52] on icon at bounding box center [390, 50] width 9 height 9
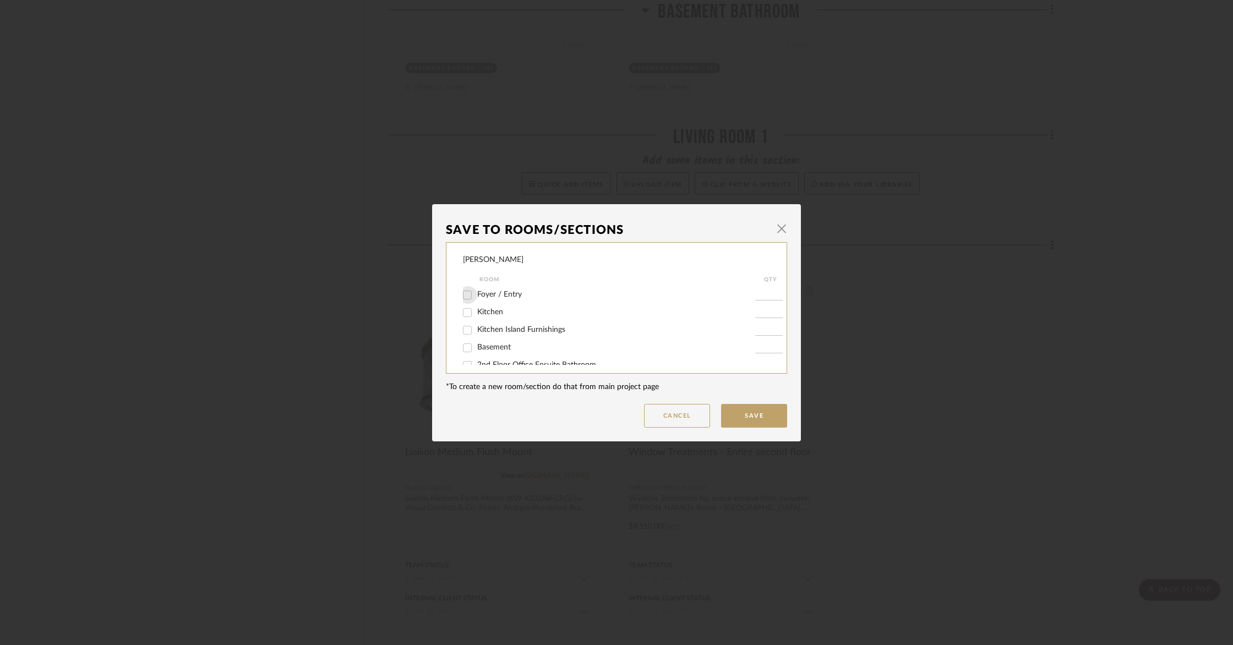
click at [465, 295] on input "Foyer / Entry" at bounding box center [468, 295] width 18 height 18
checkbox input "true"
type input "1"
drag, startPoint x: 782, startPoint y: 291, endPoint x: 781, endPoint y: 352, distance: 61.7
click at [781, 356] on div "[PERSON_NAME] Room QTY Foyer / Entry 1 Kitchen Kitchen Island Furnishings Basem…" at bounding box center [616, 308] width 341 height 132
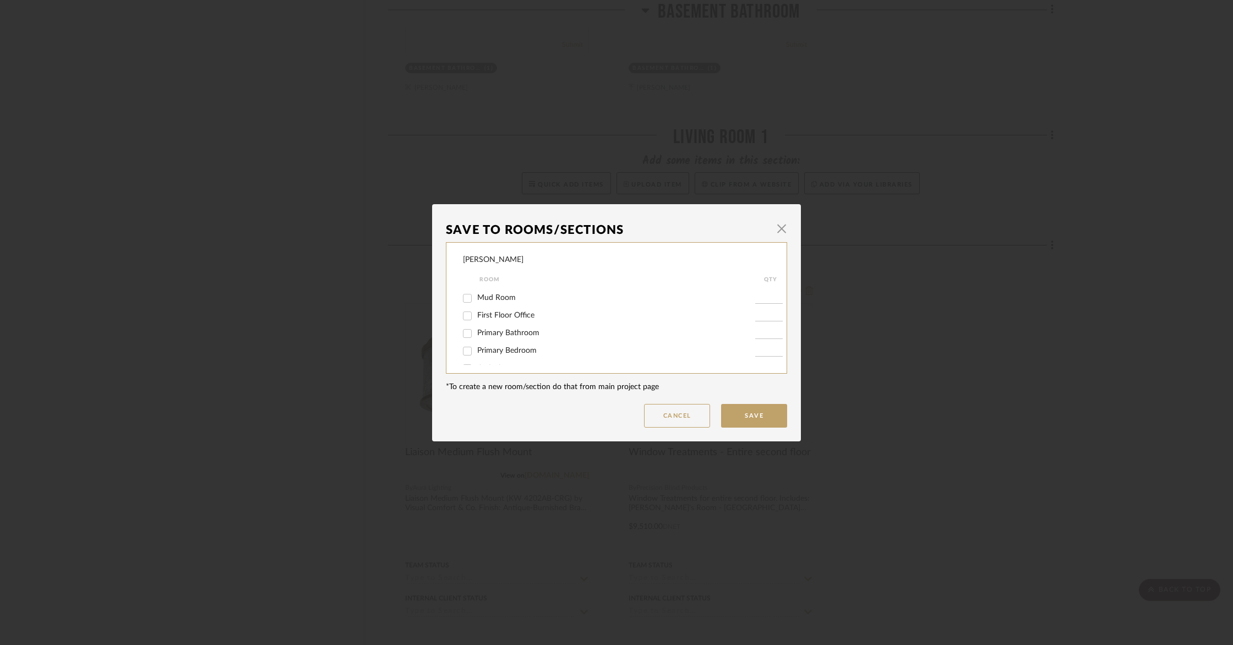
scroll to position [232, 0]
click at [464, 354] on input "Entire Project" at bounding box center [468, 354] width 18 height 18
checkbox input "false"
click at [760, 419] on button "Save" at bounding box center [754, 416] width 66 height 24
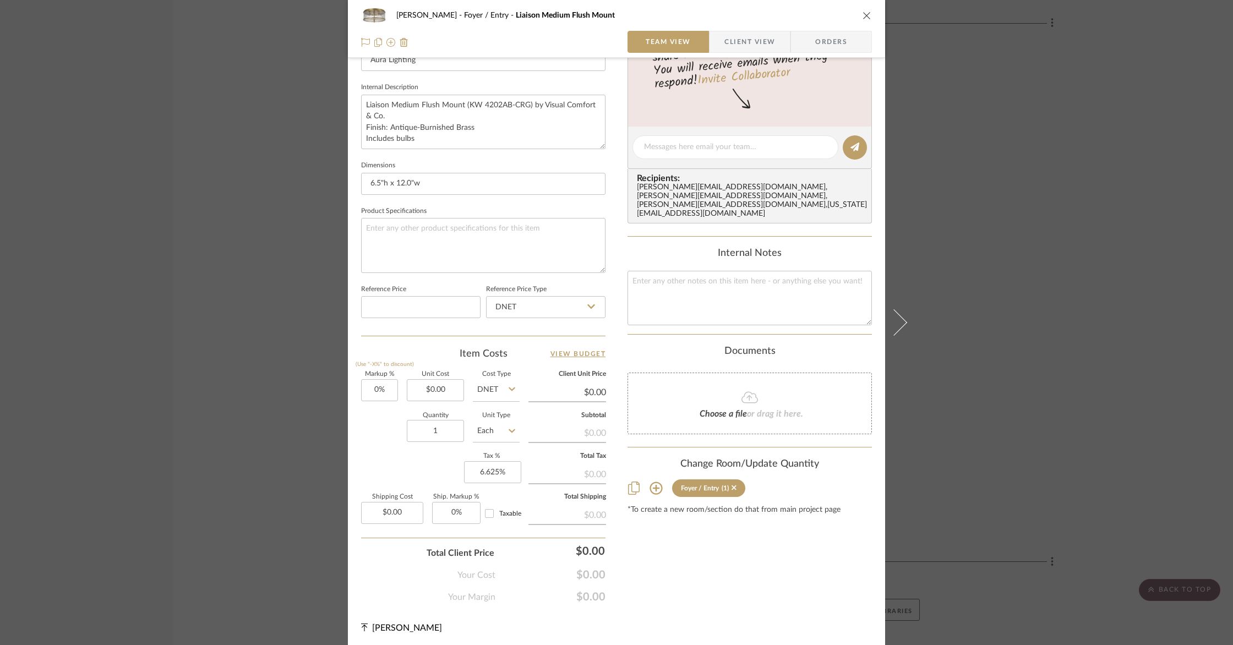
scroll to position [378, 0]
click at [419, 391] on input "0.00" at bounding box center [435, 390] width 57 height 22
type input "$1,240.00"
click at [328, 443] on mat-dialog-content "[PERSON_NAME] Foyer / Entry Liaison Medium Flush Mount Team View Client View Or…" at bounding box center [616, 139] width 599 height 1017
type input "$1,240.00"
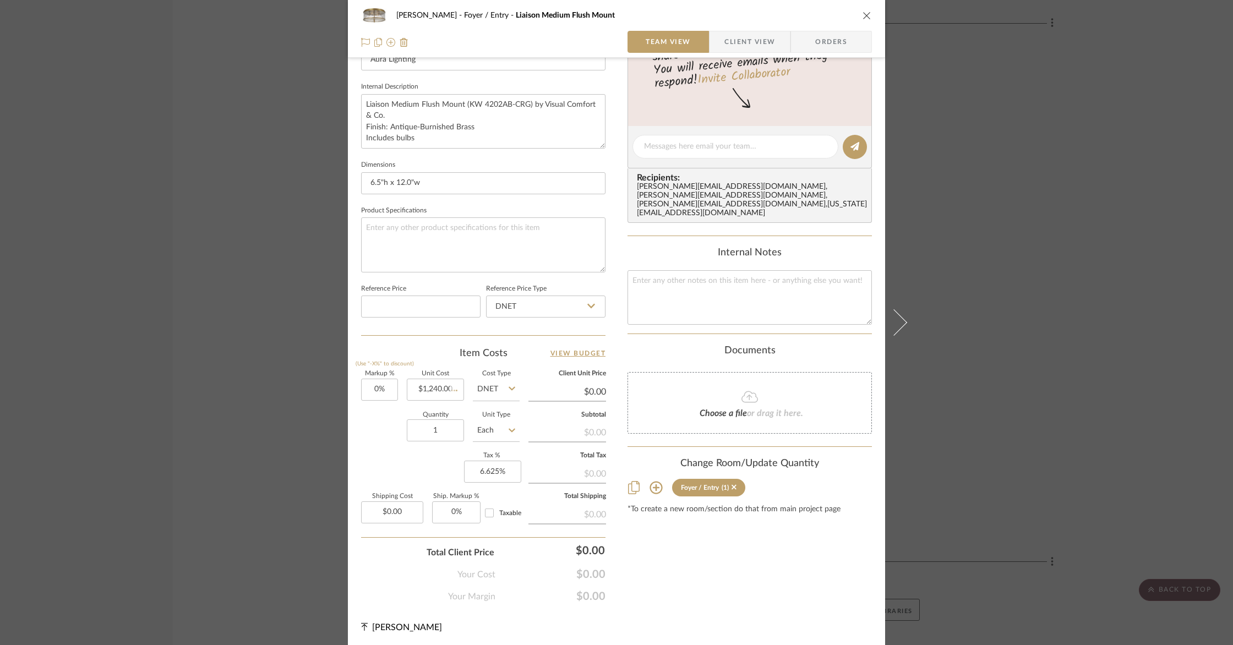
type input "$198.40"
click at [415, 512] on input "198.40" at bounding box center [392, 513] width 62 height 22
type input "$0.00"
click at [194, 520] on div "[PERSON_NAME] Foyer / Entry Liaison Medium Flush Mount Team View Client View Or…" at bounding box center [616, 322] width 1233 height 645
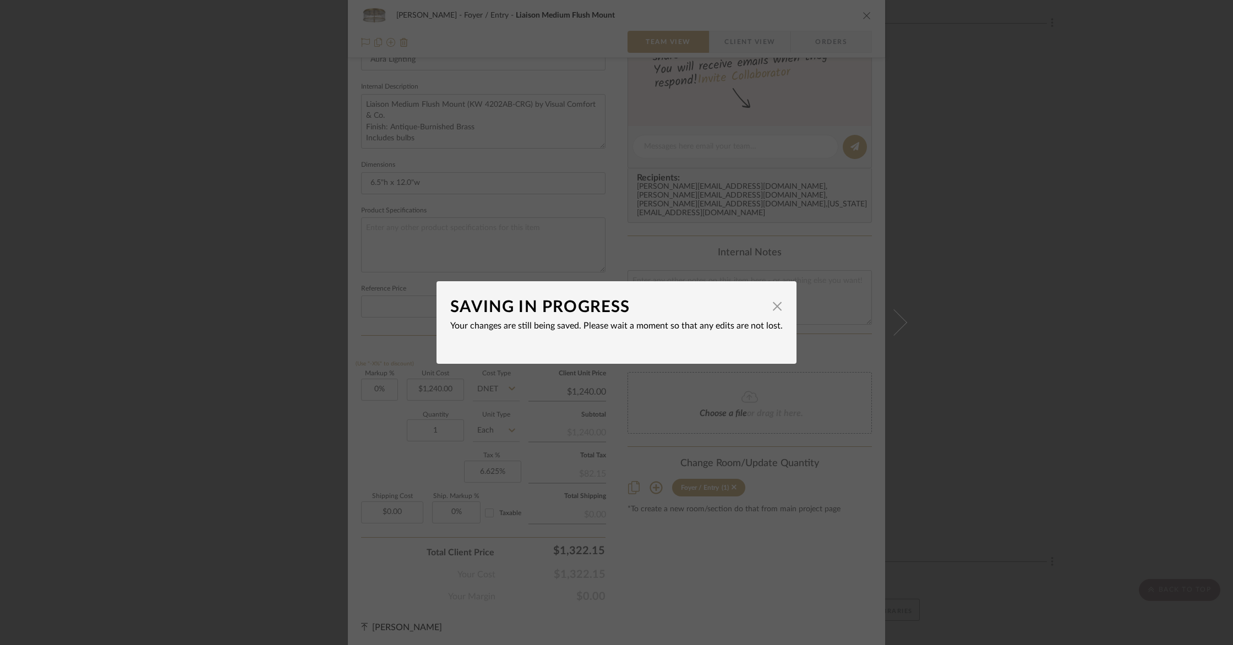
click at [941, 342] on div "SAVING IN PROGRESS × Your changes are still being saved. Please wait a moment s…" at bounding box center [616, 322] width 1233 height 645
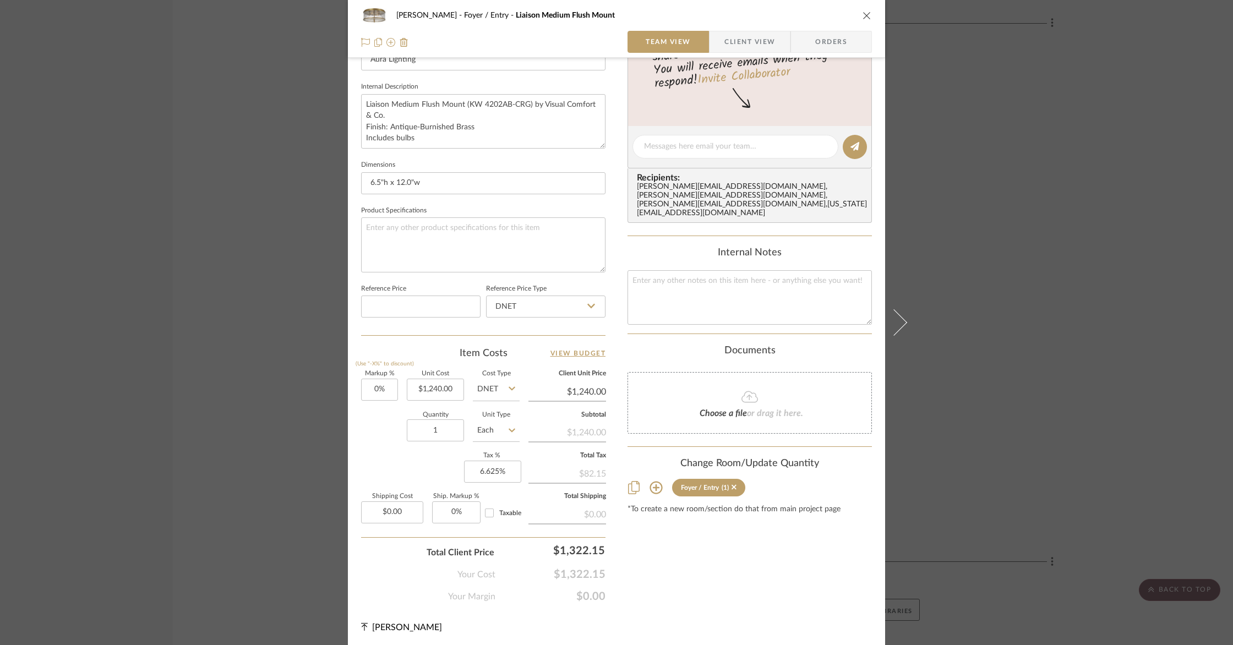
click at [743, 54] on div "[PERSON_NAME] Foyer / Entry Liaison Medium Flush Mount Team View Client View Or…" at bounding box center [616, 29] width 537 height 58
click at [750, 45] on span "Client View" at bounding box center [749, 42] width 51 height 22
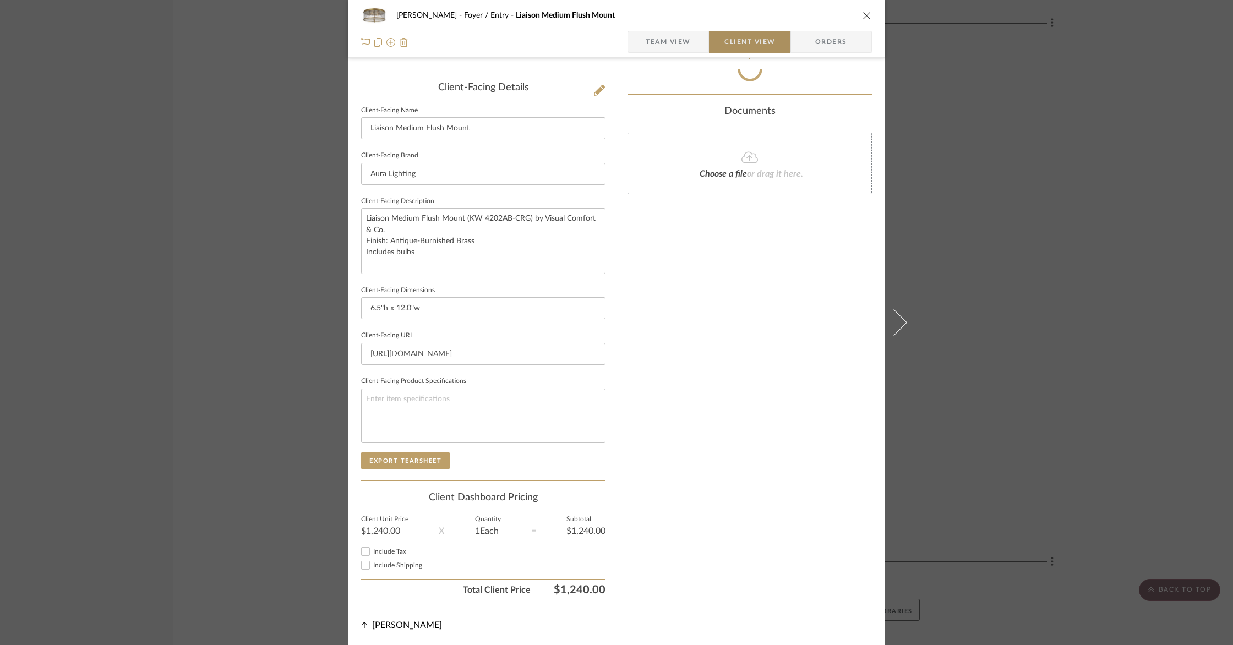
scroll to position [261, 0]
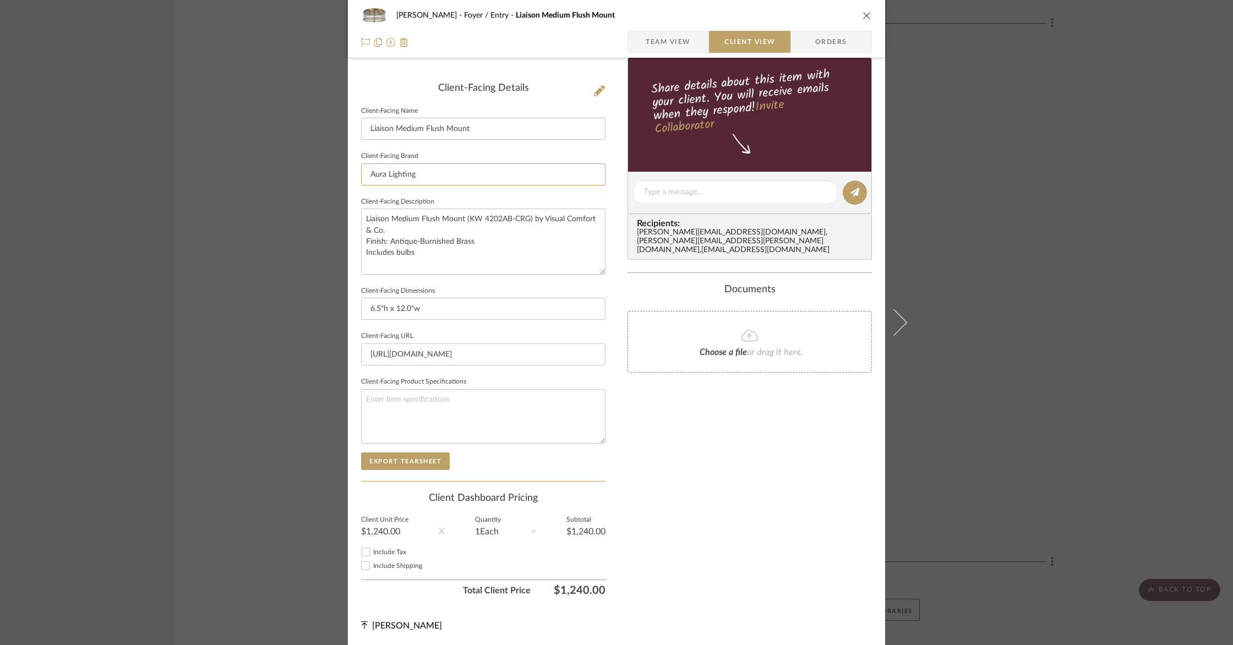
drag, startPoint x: 469, startPoint y: 173, endPoint x: 316, endPoint y: 171, distance: 153.1
click at [317, 171] on mat-dialog-content "[PERSON_NAME] Foyer / Entry Liaison Medium Flush Mount Team View Client View Or…" at bounding box center [616, 196] width 599 height 898
drag, startPoint x: 393, startPoint y: 127, endPoint x: 348, endPoint y: 122, distance: 45.4
click at [350, 122] on div "[PERSON_NAME] Foyer / Entry Liaison Medium Flush Mount Team View Client View Or…" at bounding box center [616, 196] width 537 height 898
type input "Medium Flush Mount"
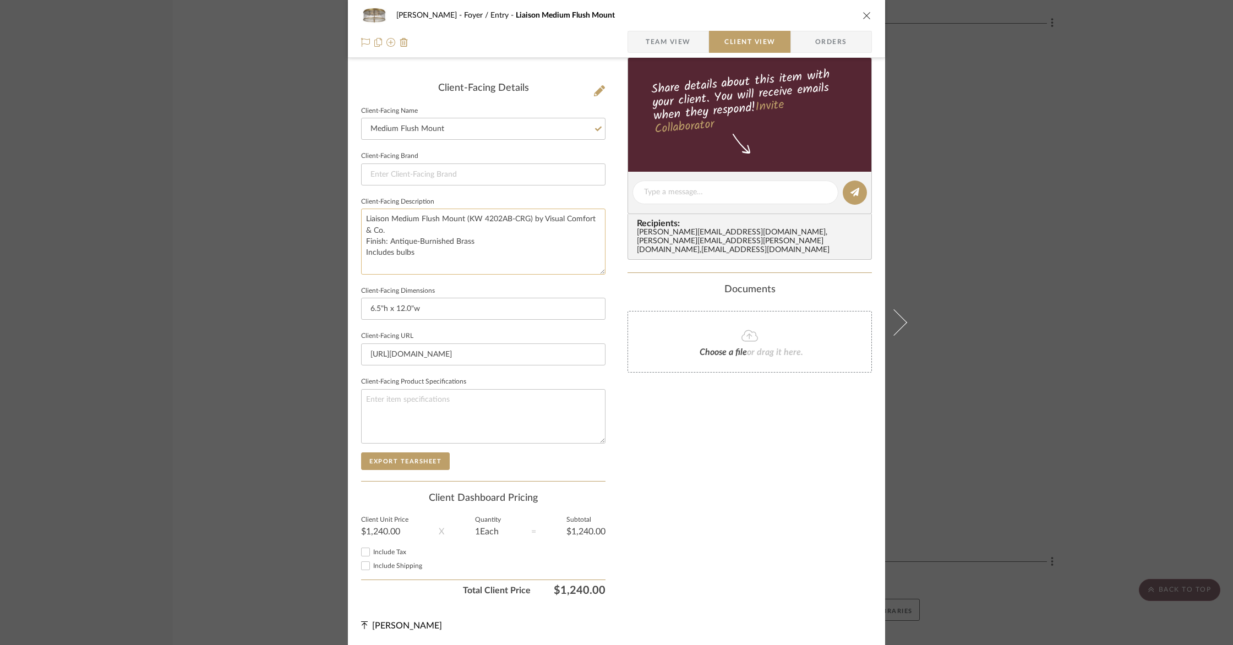
click at [389, 218] on textarea "Liaison Medium Flush Mount (KW 4202AB-CRG) by Visual Comfort & Co. Finish: Anti…" at bounding box center [483, 242] width 244 height 66
click at [588, 216] on textarea "Medium Flush Mount (KW 4202AB-CRG) by Visual Comfort & Co. Finish: Antique-Burn…" at bounding box center [483, 242] width 244 height 66
type textarea "Medium Flush Mount Finish: Antique-Burnished Brass Includes bulbs"
drag, startPoint x: 593, startPoint y: 356, endPoint x: 358, endPoint y: 351, distance: 235.1
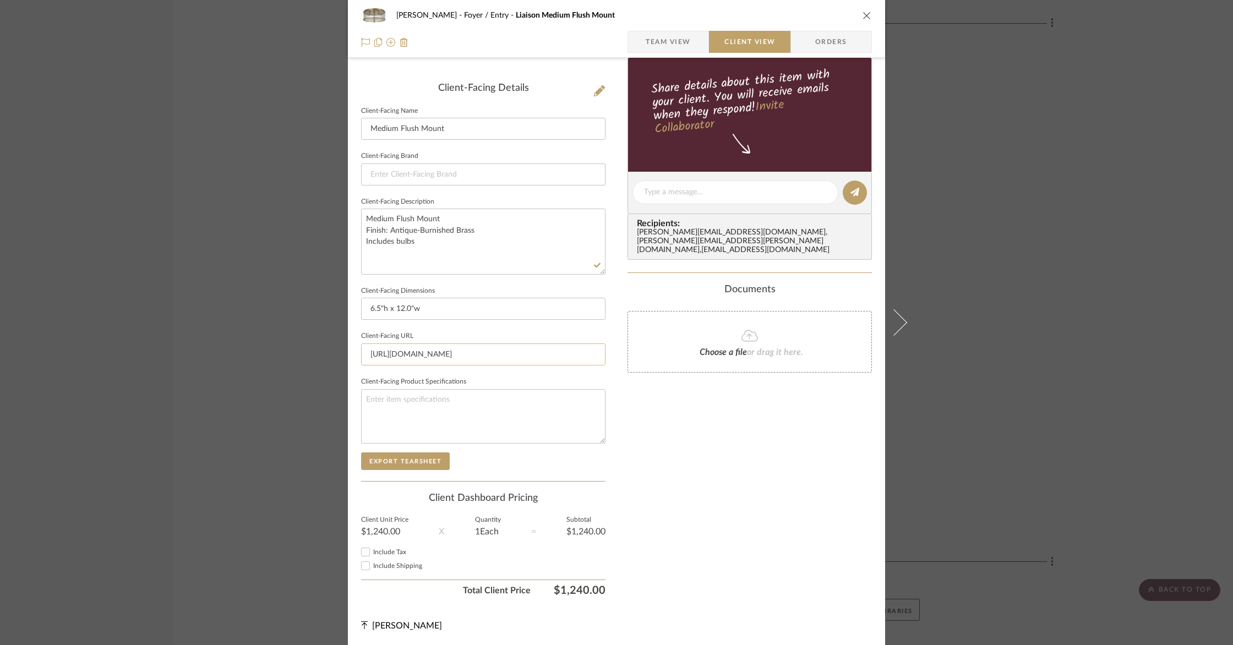
click at [361, 351] on input "[URL][DOMAIN_NAME]" at bounding box center [483, 355] width 244 height 22
drag, startPoint x: 594, startPoint y: 352, endPoint x: 354, endPoint y: 347, distance: 240.1
click at [354, 348] on div "[PERSON_NAME] Foyer / Entry Liaison Medium Flush Mount Team View Client View Or…" at bounding box center [616, 196] width 537 height 898
type input "b-crg"
drag, startPoint x: 531, startPoint y: 356, endPoint x: 325, endPoint y: 342, distance: 206.3
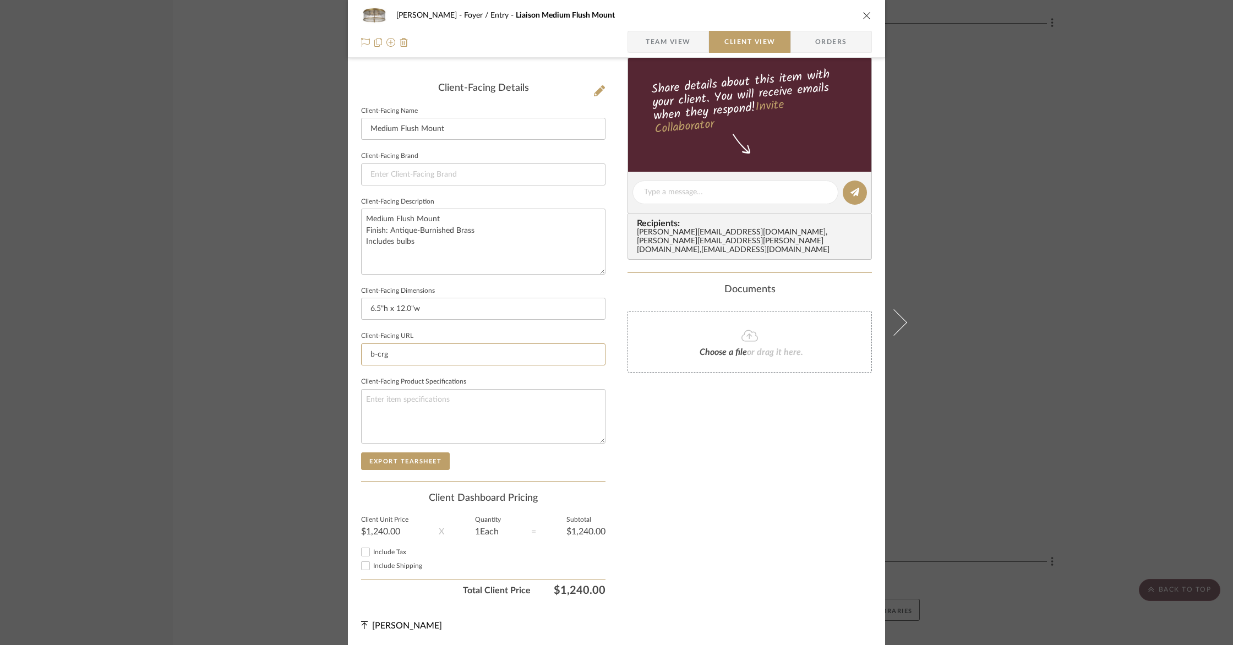
click at [325, 342] on mat-dialog-content "[PERSON_NAME] Foyer / Entry Liaison Medium Flush Mount Team View Client View Or…" at bounding box center [616, 196] width 599 height 898
click at [397, 389] on textarea at bounding box center [483, 416] width 244 height 54
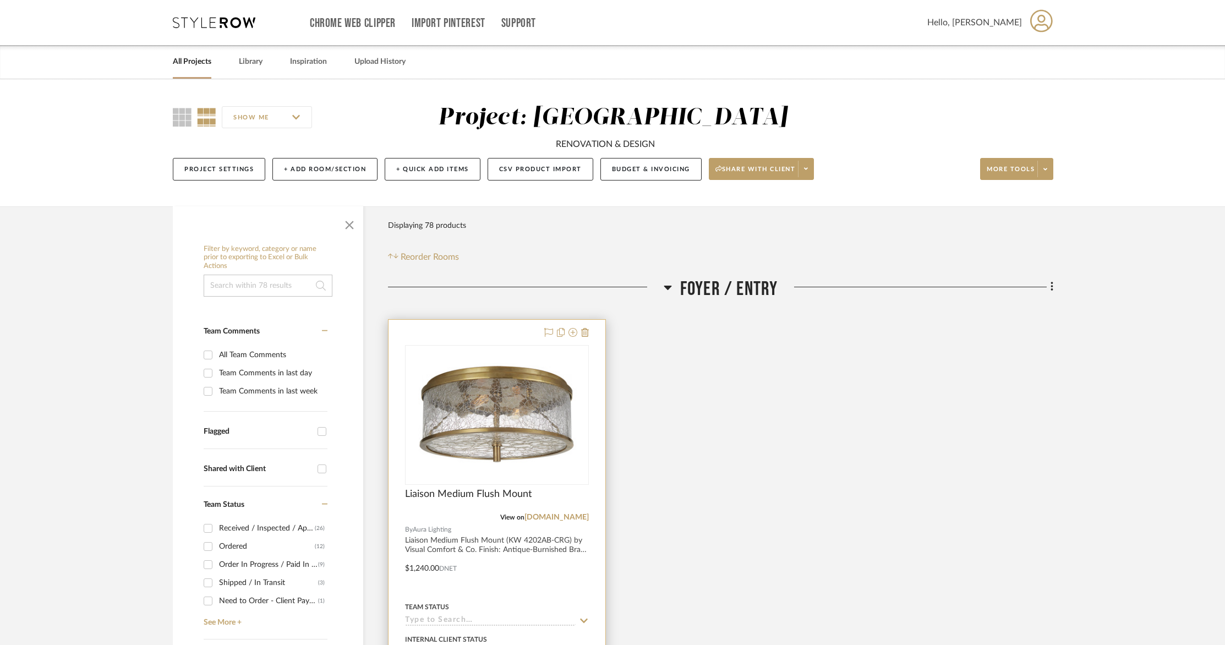
click at [541, 593] on div at bounding box center [497, 561] width 217 height 482
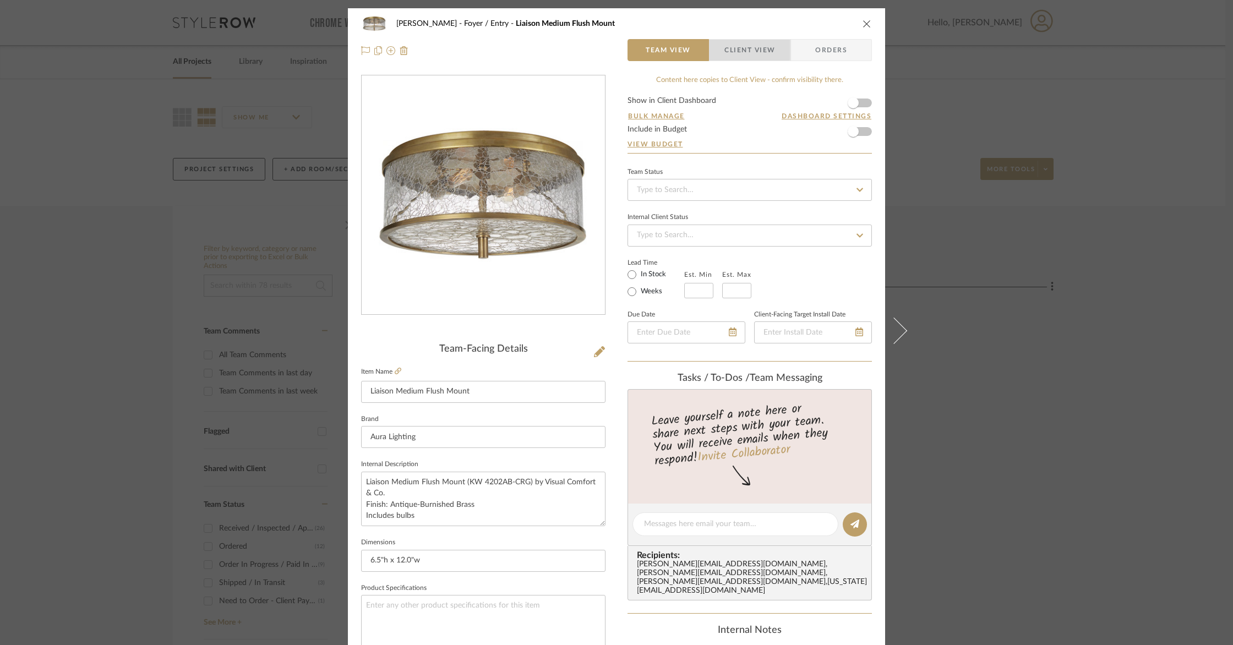
click at [727, 46] on span "Client View" at bounding box center [749, 50] width 51 height 22
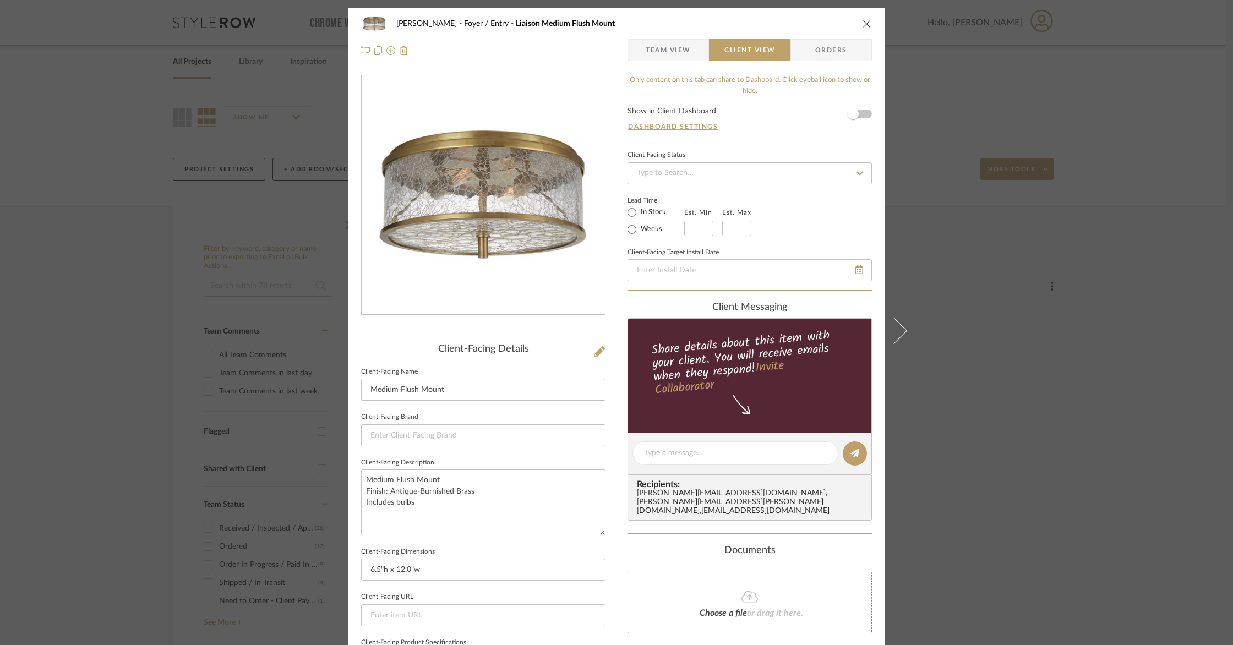
click at [855, 23] on div "[PERSON_NAME] Foyer / Entry Liaison Medium Flush Mount" at bounding box center [616, 24] width 511 height 22
click at [863, 22] on icon "close" at bounding box center [867, 23] width 9 height 9
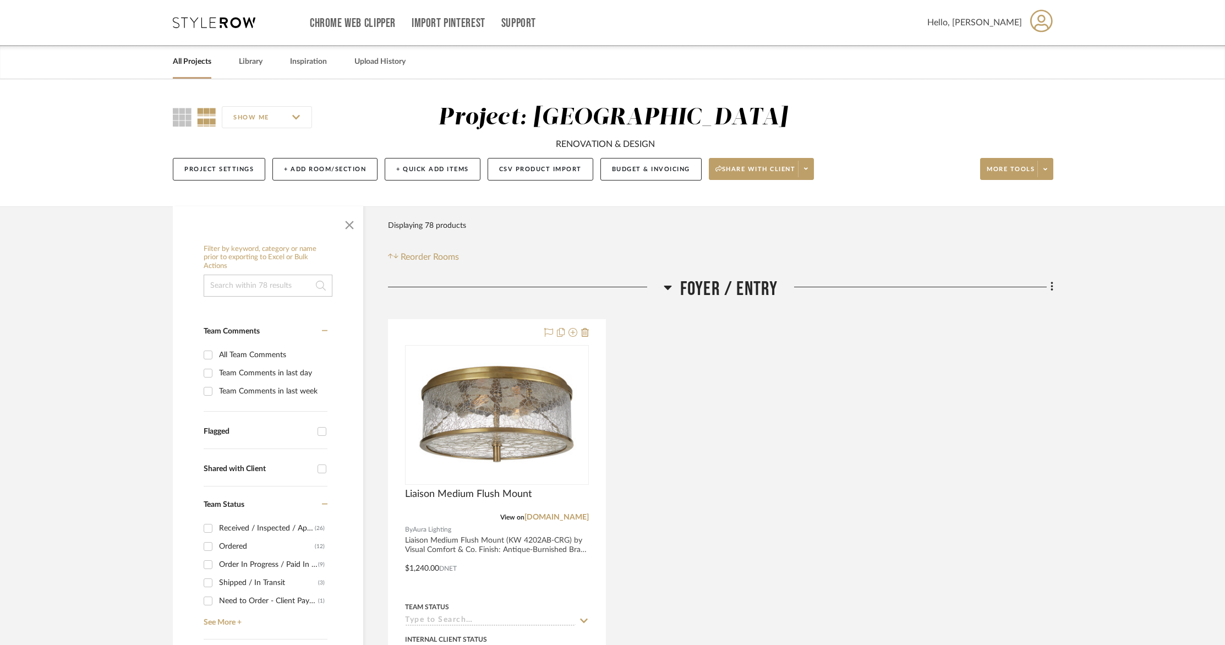
click at [186, 62] on link "All Projects" at bounding box center [192, 61] width 39 height 15
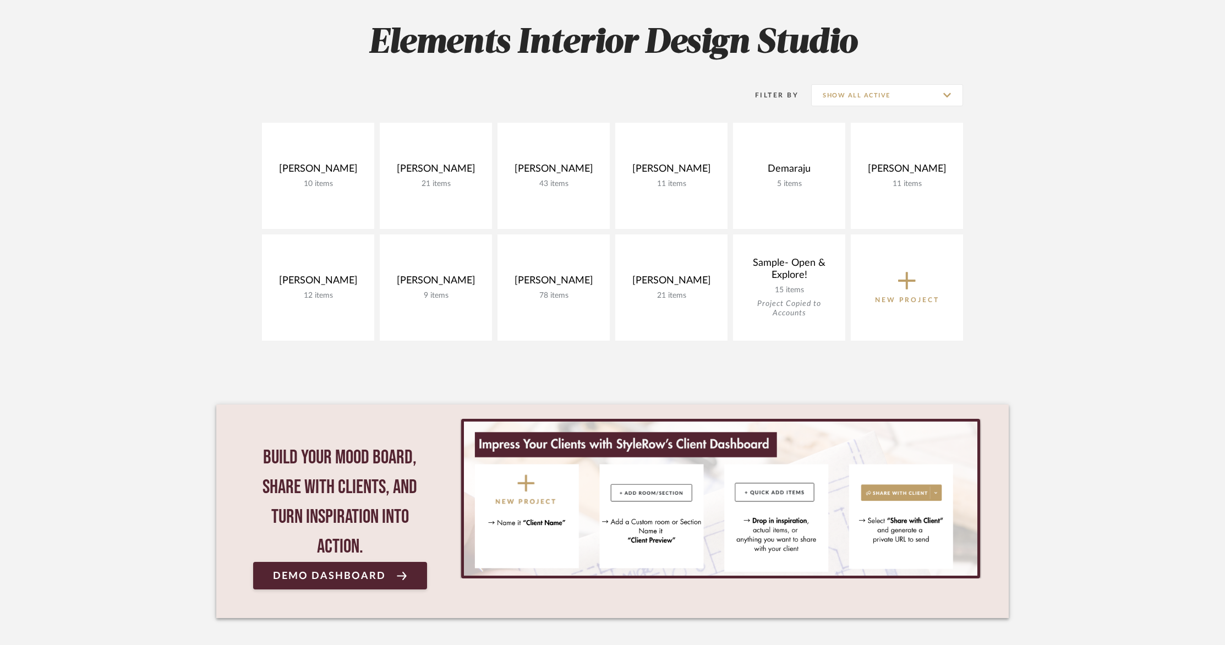
scroll to position [157, 0]
